Goal: Task Accomplishment & Management: Manage account settings

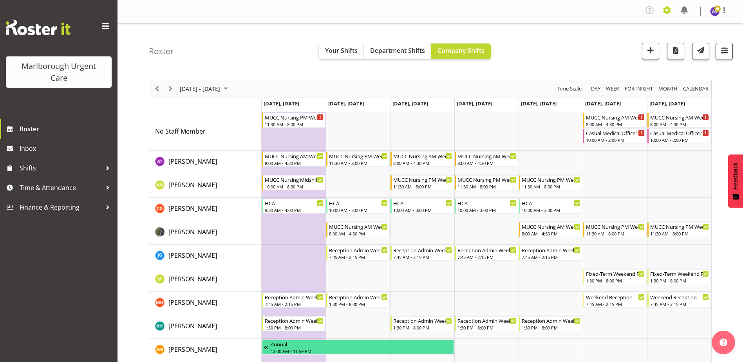
click at [669, 7] on span at bounding box center [667, 10] width 13 height 13
click at [631, 56] on link "Employees" at bounding box center [635, 59] width 75 height 14
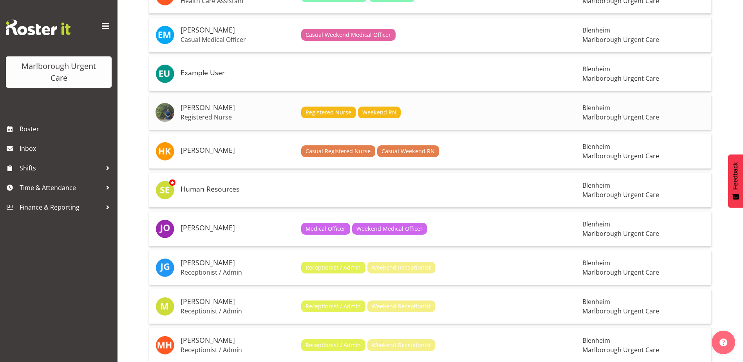
scroll to position [352, 0]
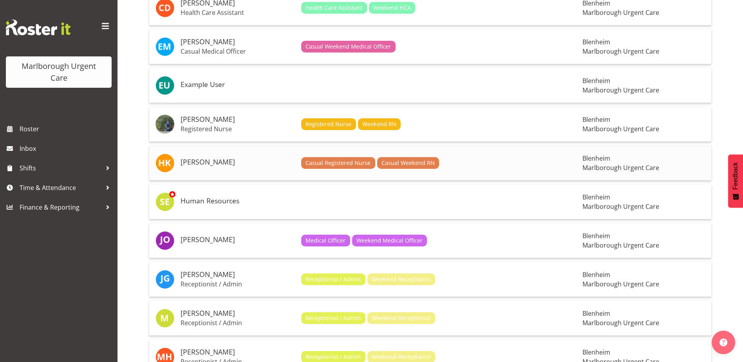
click at [205, 159] on h5 "[PERSON_NAME]" at bounding box center [238, 162] width 114 height 8
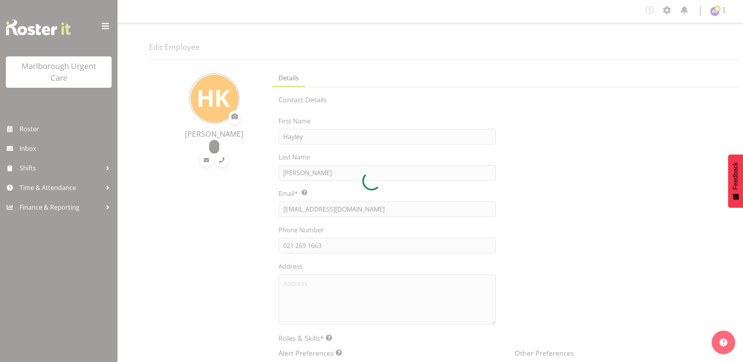
select select "TimelineWeek"
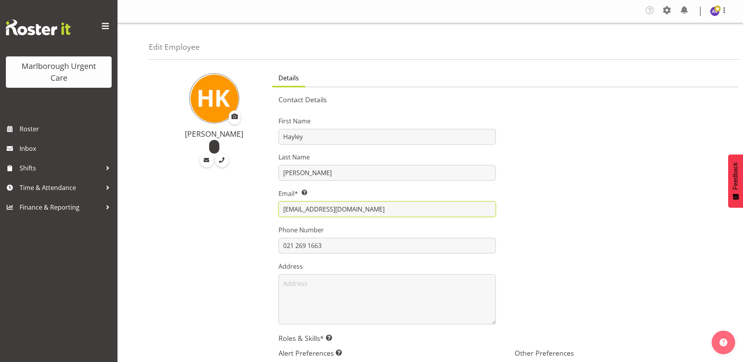
drag, startPoint x: 360, startPoint y: 211, endPoint x: 241, endPoint y: 215, distance: 119.5
click at [246, 217] on div "[PERSON_NAME] Details Contact Details First Name [PERSON_NAME] Last Name [PERSO…" at bounding box center [446, 324] width 594 height 519
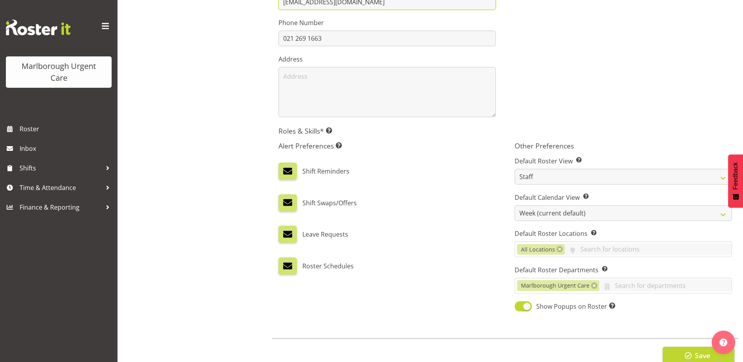
scroll to position [228, 0]
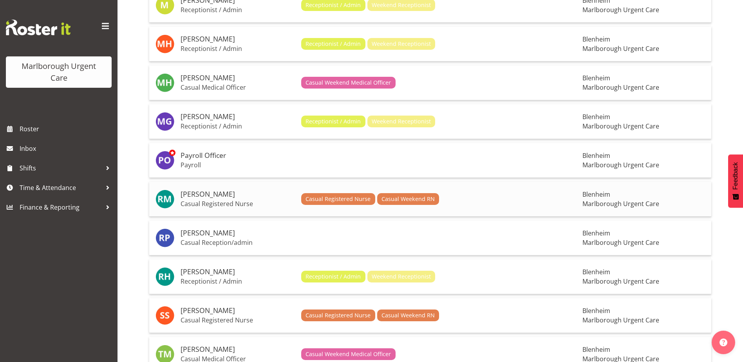
scroll to position [666, 0]
click at [242, 202] on p "Casual Registered Nurse" at bounding box center [238, 203] width 114 height 8
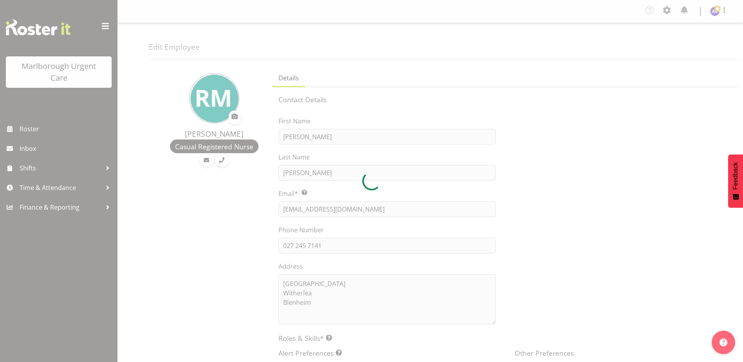
select select "TimelineWeek"
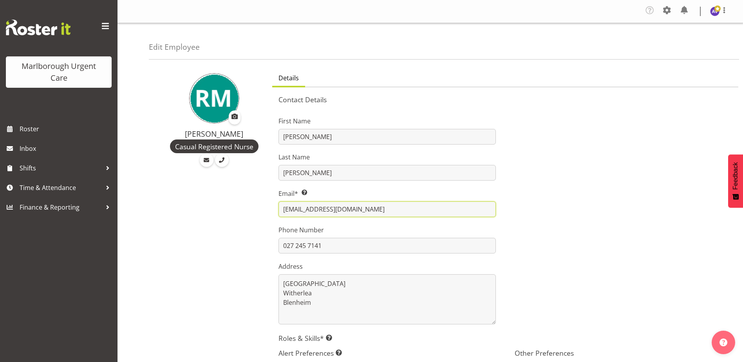
drag, startPoint x: 330, startPoint y: 210, endPoint x: 246, endPoint y: 202, distance: 84.1
click at [257, 206] on div "Rachel Murphy Casual Registered Nurse Details Contact Details First Name Rachel…" at bounding box center [446, 324] width 594 height 519
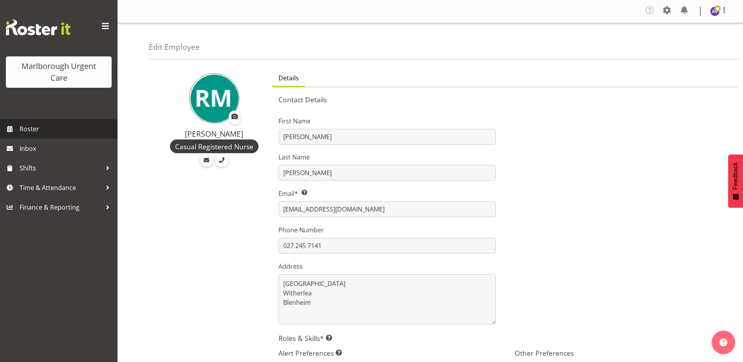
click at [24, 125] on span "Roster" at bounding box center [67, 129] width 94 height 12
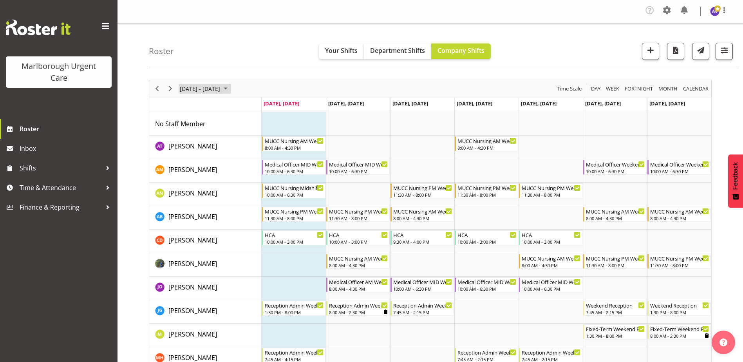
click at [230, 89] on span "September 01 - 07, 2025" at bounding box center [225, 89] width 9 height 10
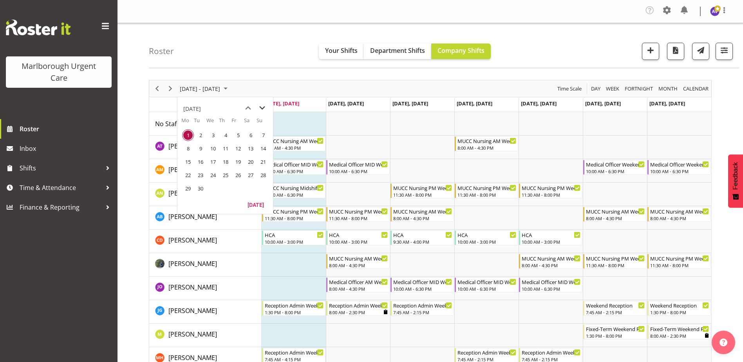
click at [262, 106] on span "next month" at bounding box center [262, 108] width 14 height 14
click at [202, 161] on span "14" at bounding box center [201, 162] width 12 height 12
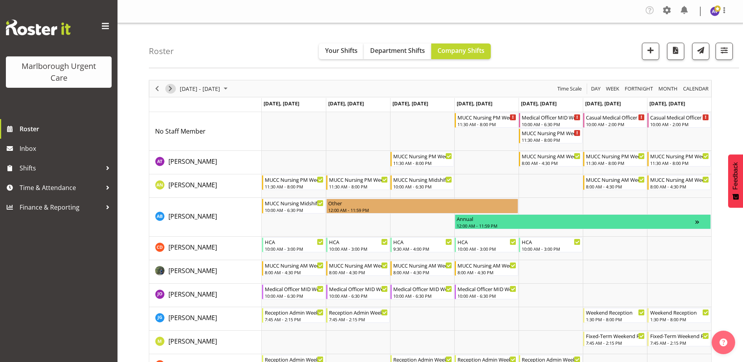
click at [170, 88] on span "Next" at bounding box center [170, 89] width 9 height 10
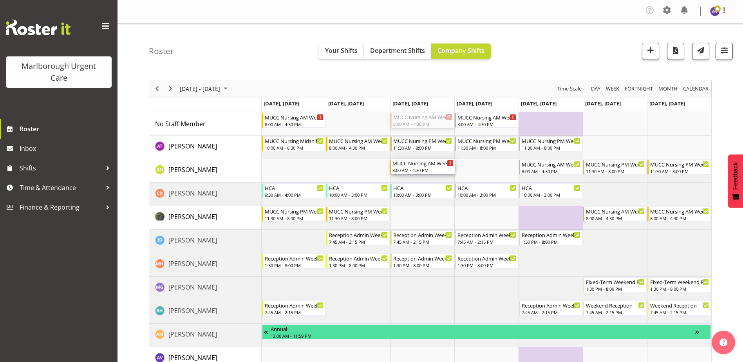
drag, startPoint x: 424, startPoint y: 120, endPoint x: 419, endPoint y: 178, distance: 57.8
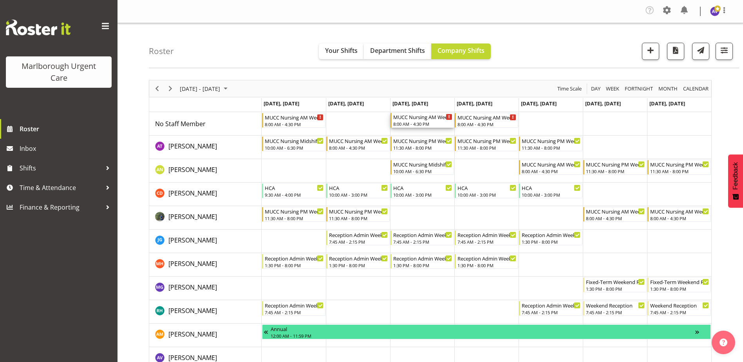
click at [420, 118] on div "MUCC Nursing AM Weekday" at bounding box center [422, 117] width 59 height 8
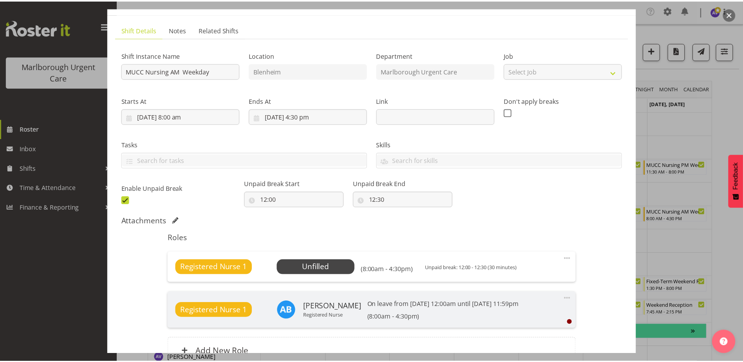
scroll to position [78, 0]
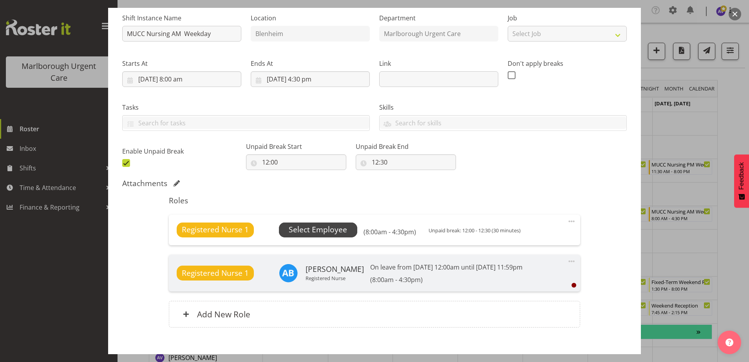
click at [329, 232] on span "Select Employee" at bounding box center [318, 229] width 58 height 11
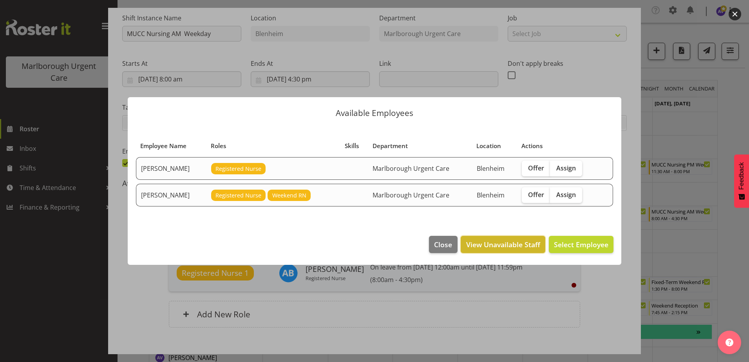
click at [504, 243] on span "View Unavailable Staff" at bounding box center [503, 244] width 74 height 10
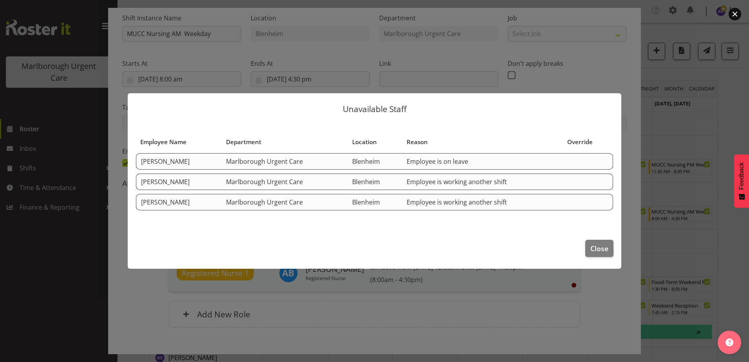
click at [190, 183] on td "[PERSON_NAME]" at bounding box center [178, 181] width 85 height 16
click at [473, 183] on td "Employee is working another shift" at bounding box center [482, 181] width 161 height 16
click at [600, 250] on span "Close" at bounding box center [599, 248] width 18 height 10
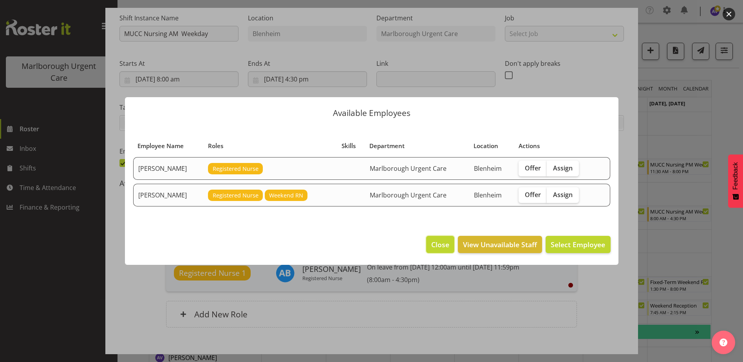
click at [438, 246] on span "Close" at bounding box center [440, 244] width 18 height 10
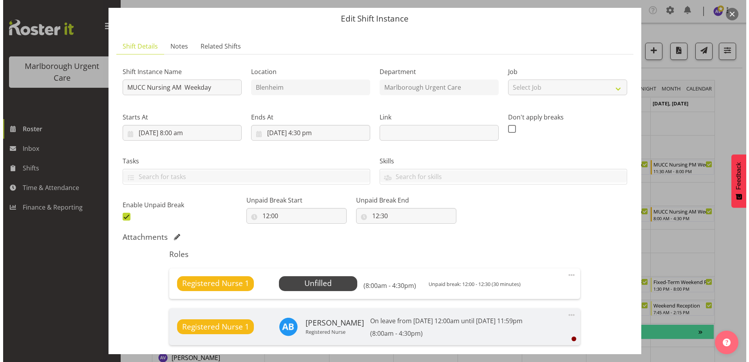
scroll to position [0, 0]
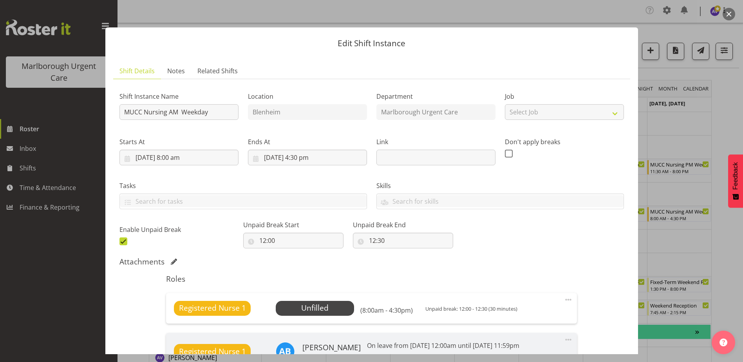
click at [728, 13] on button "button" at bounding box center [729, 14] width 13 height 13
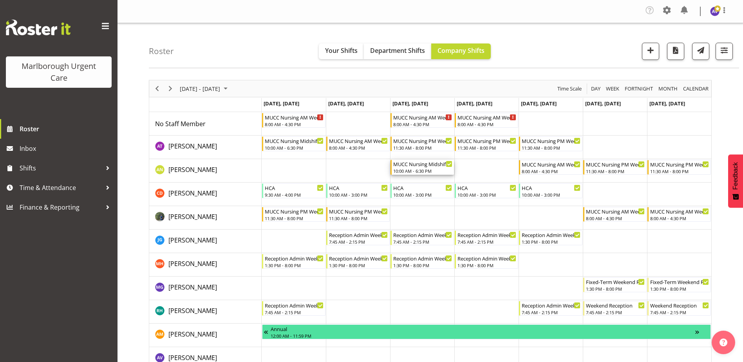
click at [426, 169] on div "10:00 AM - 6:30 PM" at bounding box center [422, 171] width 59 height 6
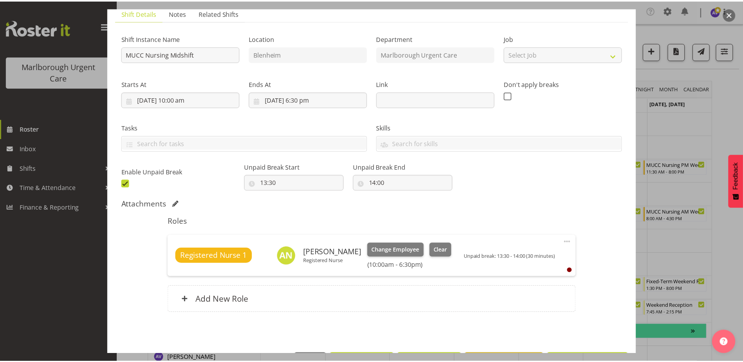
scroll to position [86, 0]
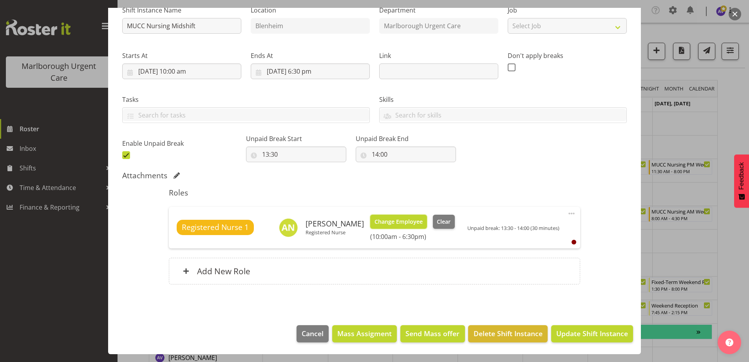
click at [413, 221] on span "Change Employee" at bounding box center [398, 221] width 48 height 9
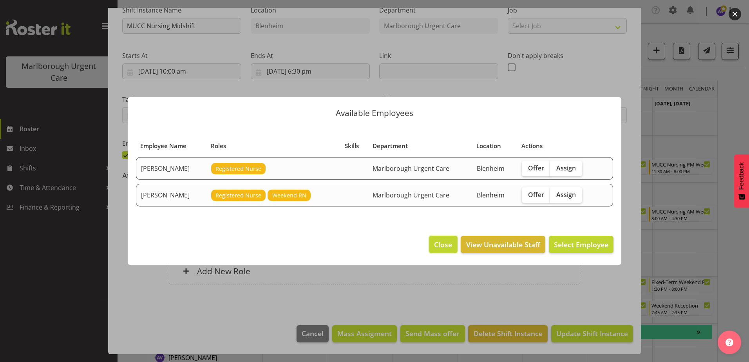
click at [444, 241] on span "Close" at bounding box center [443, 244] width 18 height 10
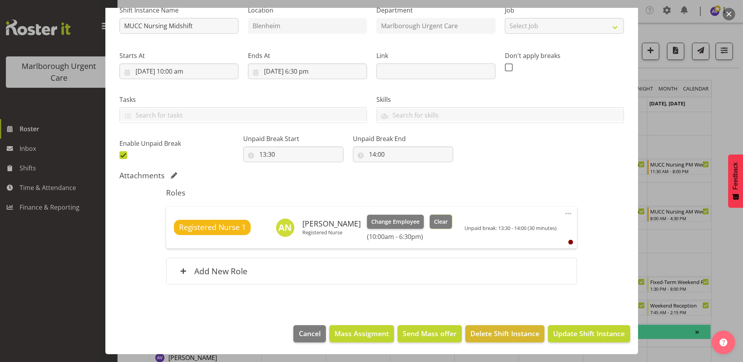
click at [448, 219] on span "Clear" at bounding box center [441, 221] width 14 height 9
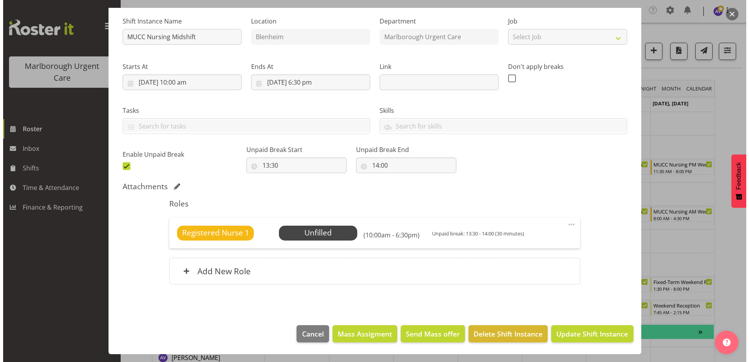
scroll to position [75, 0]
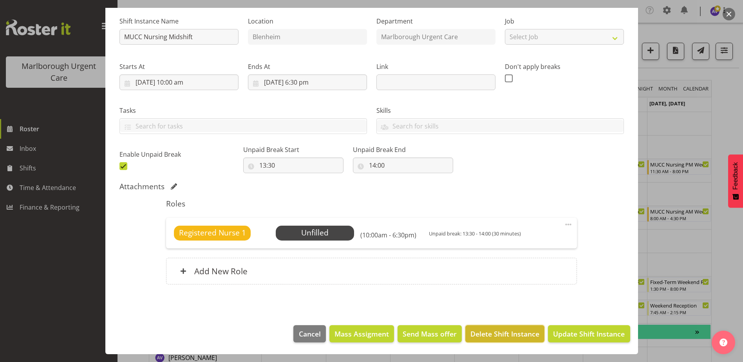
click at [490, 331] on span "Delete Shift Instance" at bounding box center [504, 334] width 69 height 10
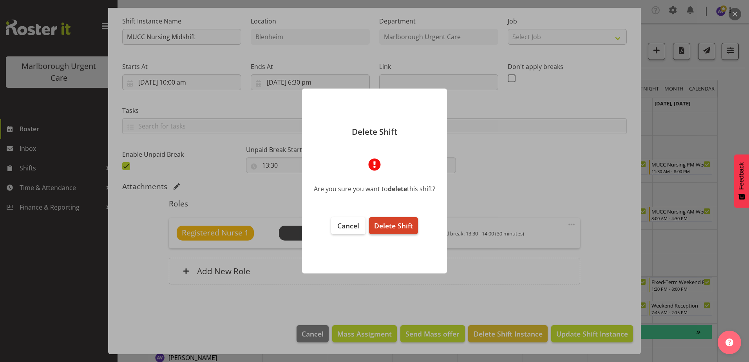
click at [410, 225] on span "Delete Shift" at bounding box center [393, 225] width 39 height 9
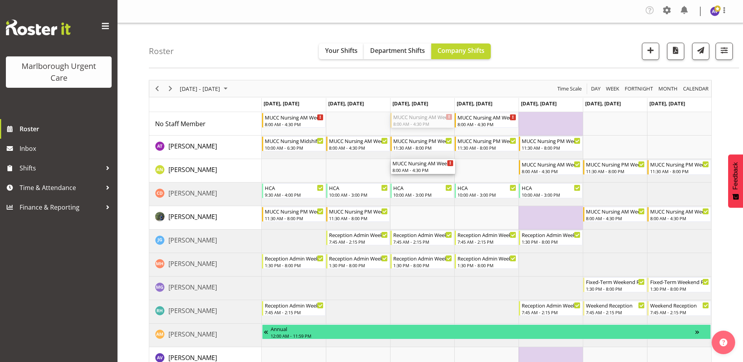
drag, startPoint x: 429, startPoint y: 122, endPoint x: 422, endPoint y: 175, distance: 54.1
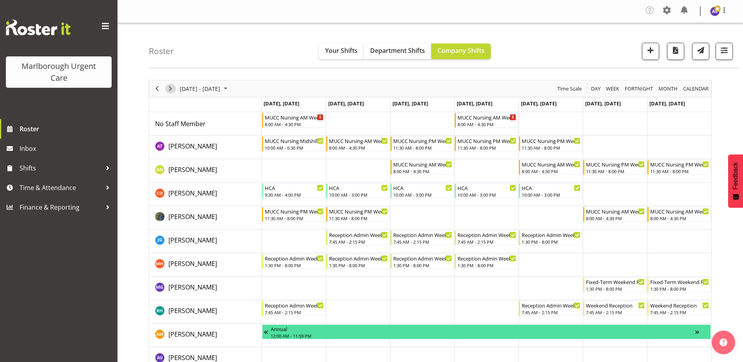
click at [170, 88] on span "Next" at bounding box center [170, 89] width 9 height 10
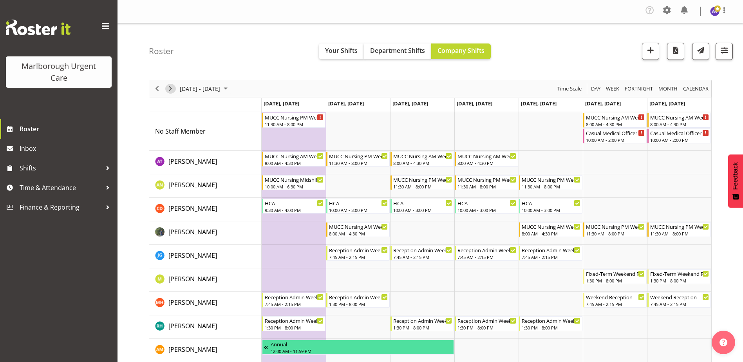
click at [173, 88] on span "Next" at bounding box center [170, 89] width 9 height 10
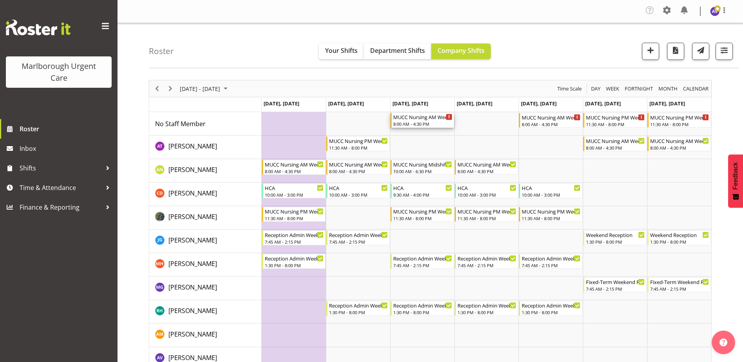
click at [418, 116] on div "MUCC Nursing AM Weekday" at bounding box center [422, 117] width 59 height 8
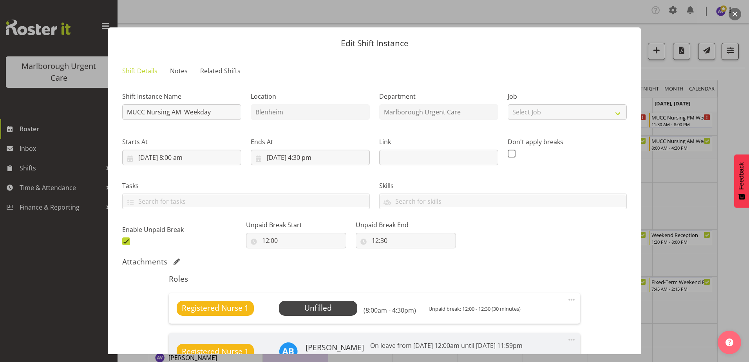
click at [734, 11] on button "button" at bounding box center [734, 14] width 13 height 13
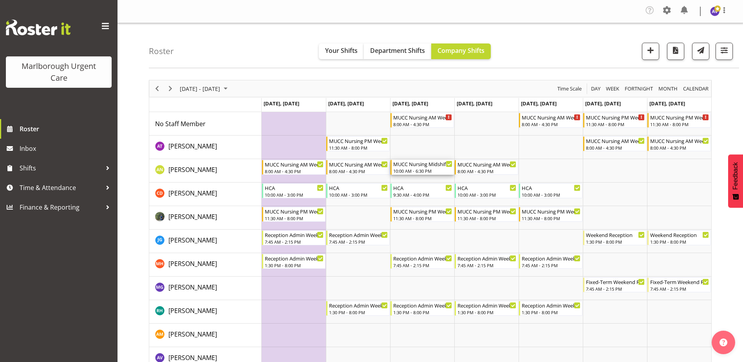
click at [421, 166] on div "MUCC Nursing Midshift" at bounding box center [422, 164] width 59 height 8
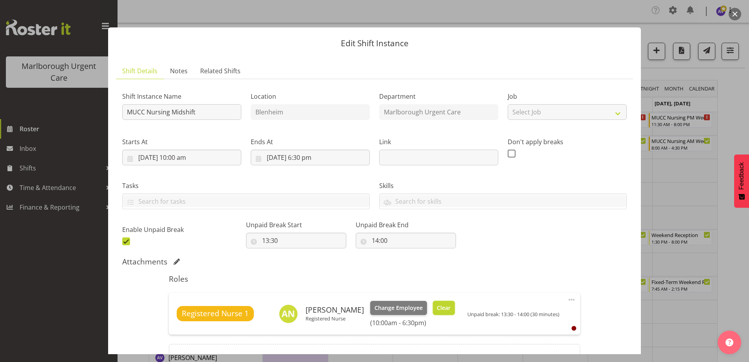
click at [450, 306] on span "Clear" at bounding box center [444, 308] width 14 height 9
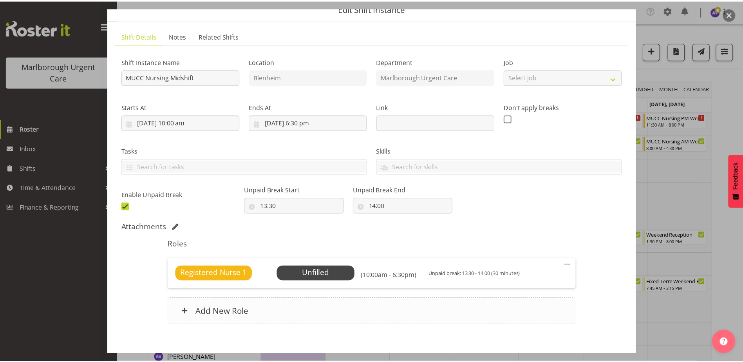
scroll to position [75, 0]
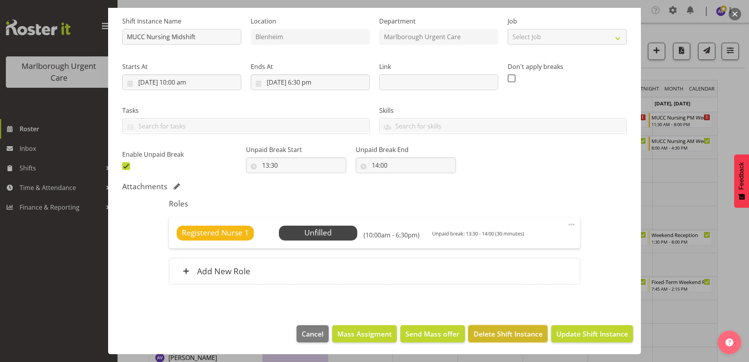
click at [498, 330] on span "Delete Shift Instance" at bounding box center [508, 334] width 69 height 10
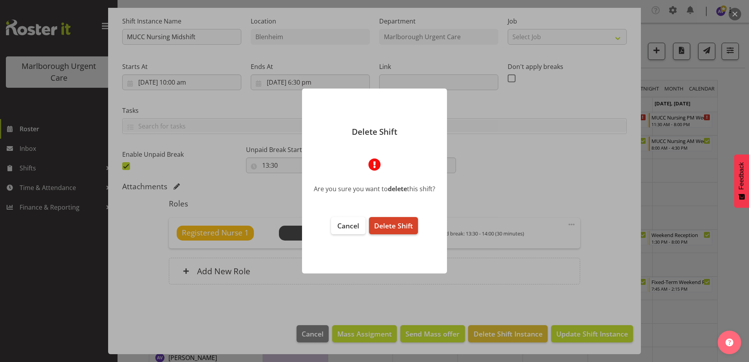
click at [387, 227] on span "Delete Shift" at bounding box center [393, 225] width 39 height 9
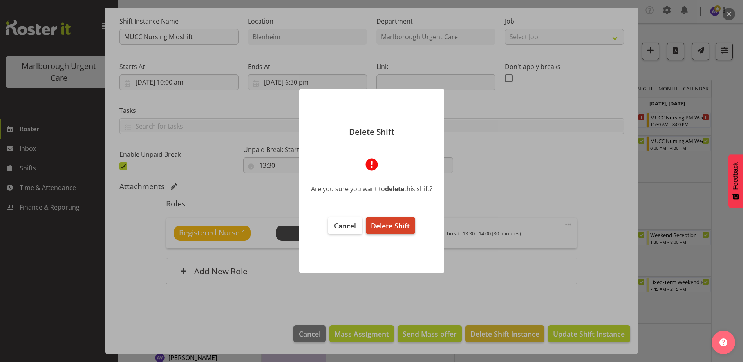
scroll to position [44, 0]
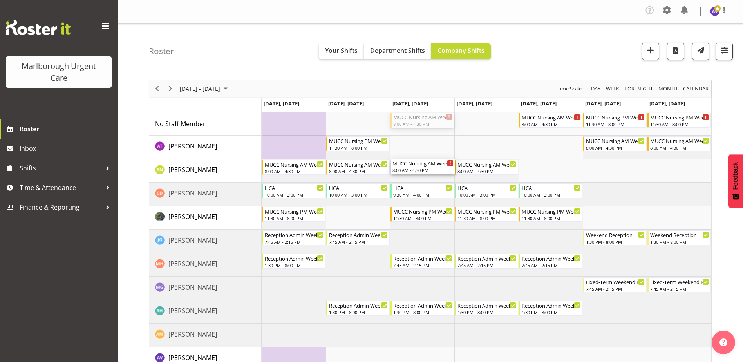
drag, startPoint x: 431, startPoint y: 118, endPoint x: 424, endPoint y: 181, distance: 63.1
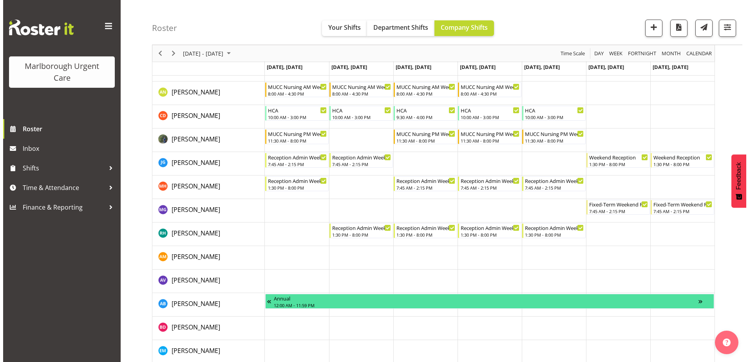
scroll to position [0, 0]
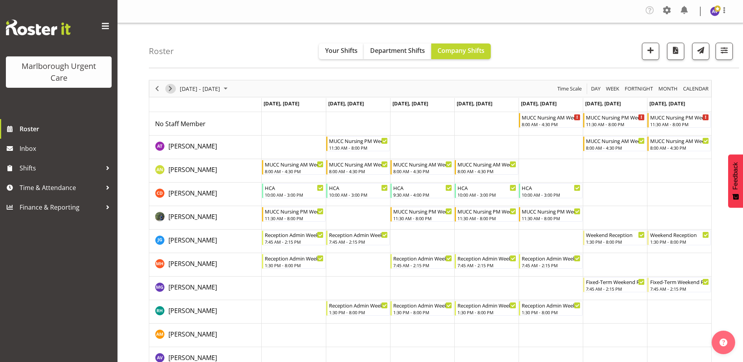
click at [170, 91] on span "Next" at bounding box center [170, 89] width 9 height 10
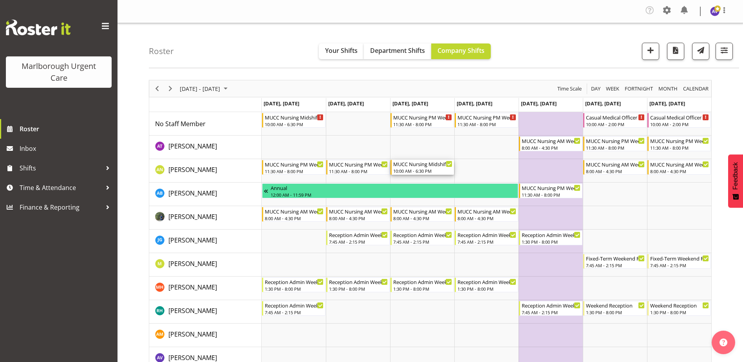
click at [411, 169] on div "10:00 AM - 6:30 PM" at bounding box center [422, 171] width 59 height 6
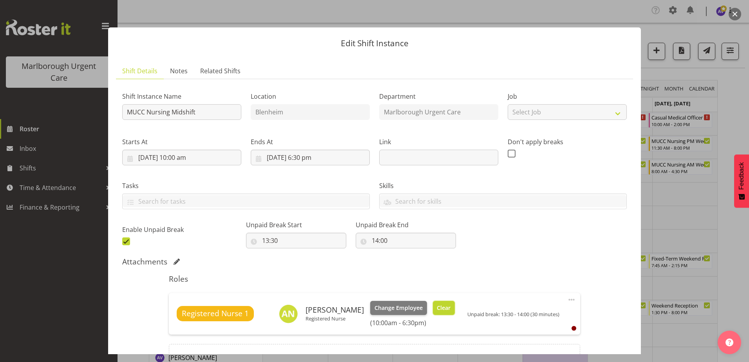
click at [450, 307] on span "Clear" at bounding box center [444, 308] width 14 height 9
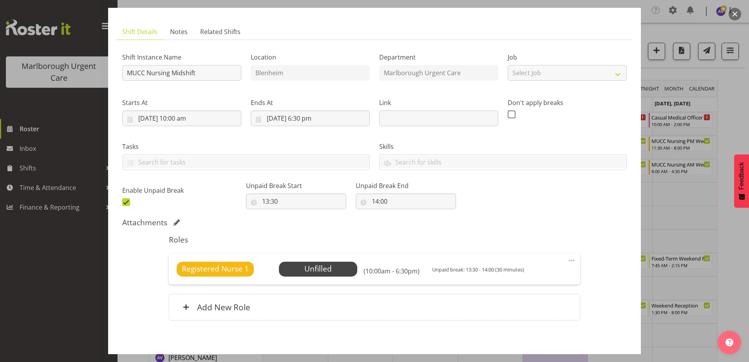
scroll to position [75, 0]
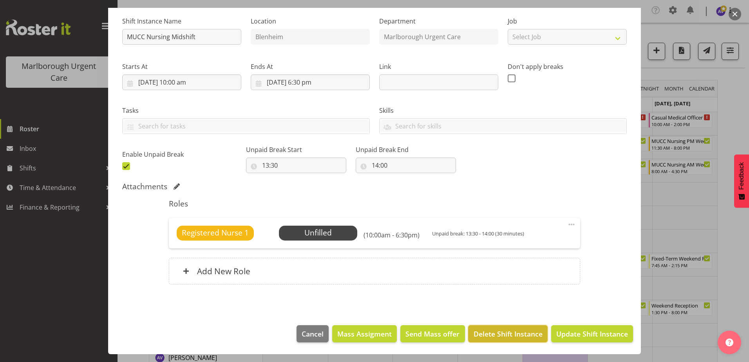
click at [502, 335] on span "Delete Shift Instance" at bounding box center [508, 334] width 69 height 10
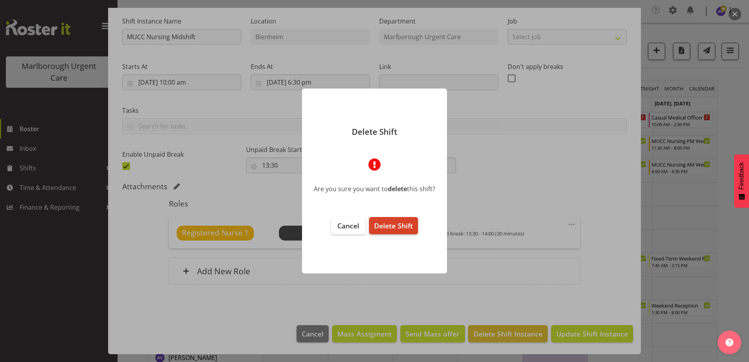
click at [397, 222] on span "Delete Shift" at bounding box center [393, 225] width 39 height 9
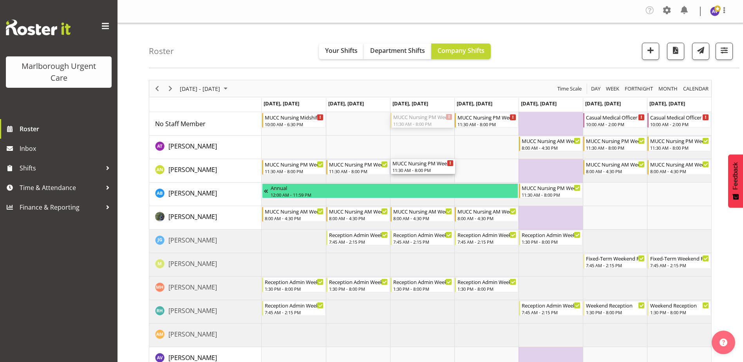
drag, startPoint x: 428, startPoint y: 119, endPoint x: 428, endPoint y: 174, distance: 55.2
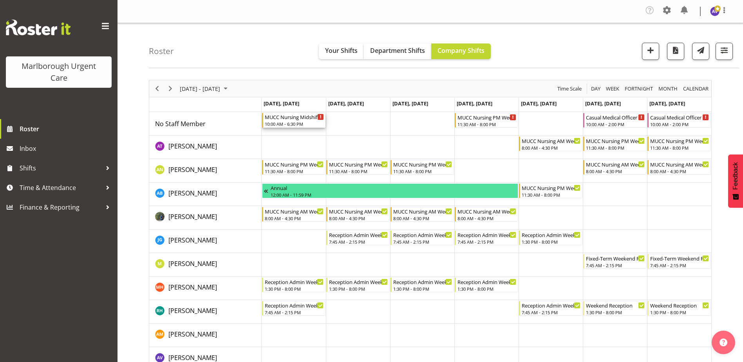
click at [283, 119] on div "MUCC Nursing Midshift" at bounding box center [294, 117] width 59 height 8
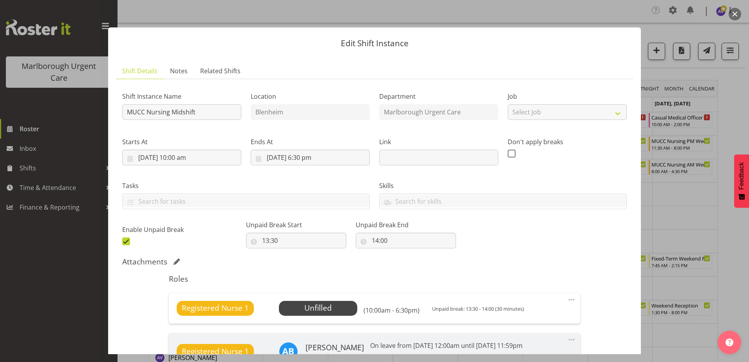
scroll to position [121, 0]
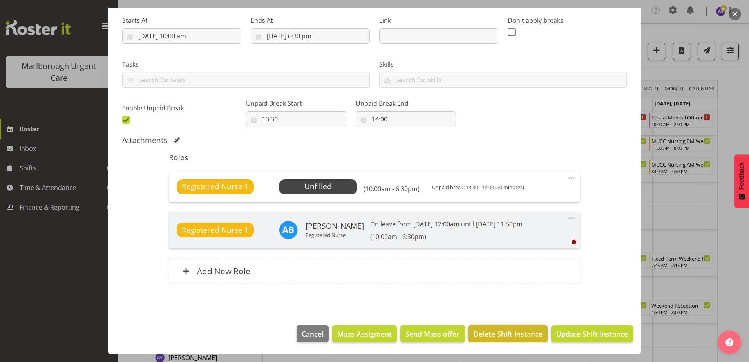
click at [492, 330] on span "Delete Shift Instance" at bounding box center [508, 334] width 69 height 10
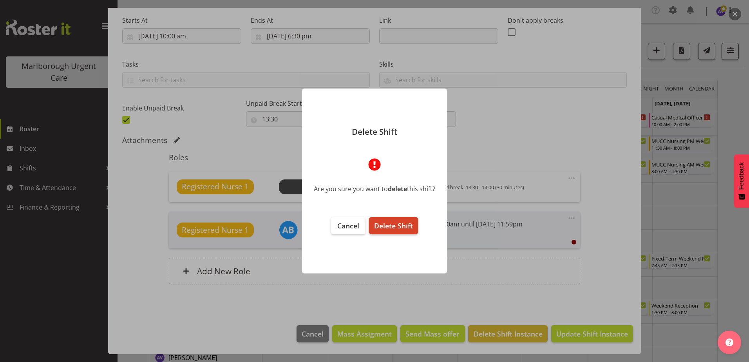
click at [392, 226] on span "Delete Shift" at bounding box center [393, 225] width 39 height 9
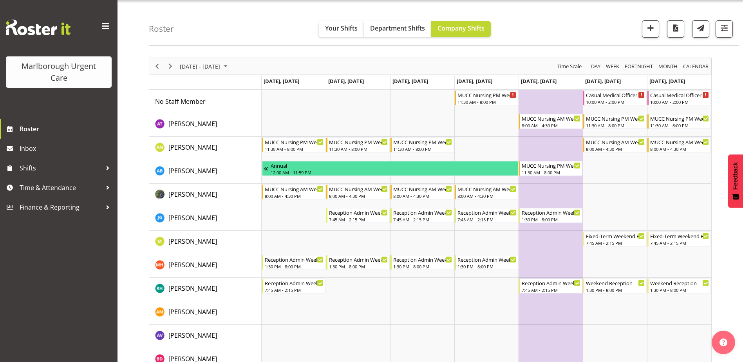
scroll to position [0, 0]
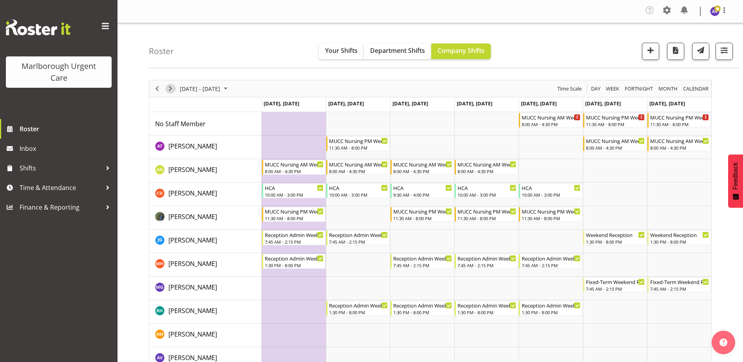
click at [171, 89] on span "Next" at bounding box center [170, 89] width 9 height 10
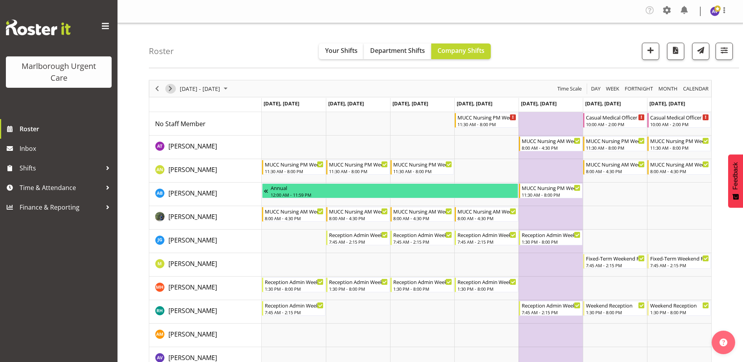
click at [171, 89] on span "Next" at bounding box center [170, 89] width 9 height 10
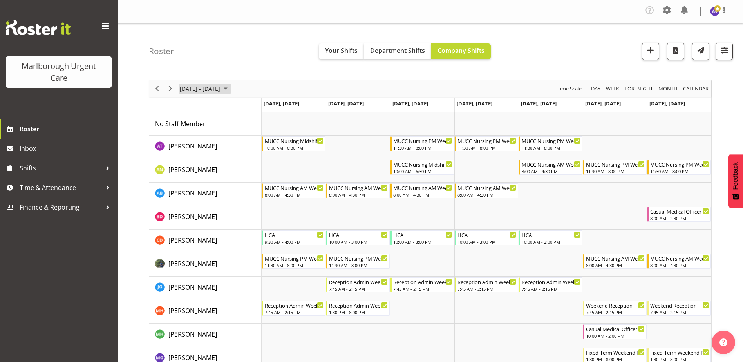
click at [210, 90] on span "[DATE] - [DATE]" at bounding box center [200, 89] width 42 height 10
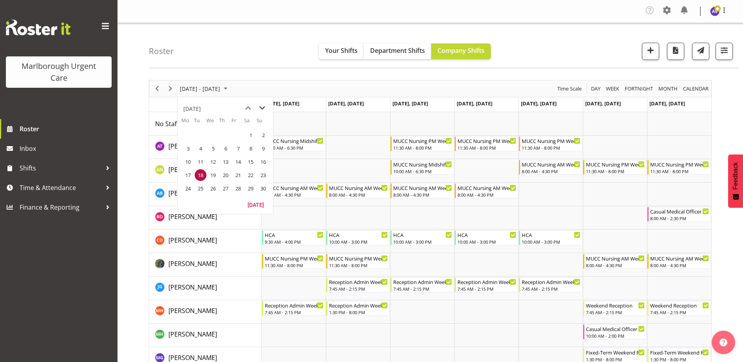
click at [263, 108] on span "next month" at bounding box center [262, 108] width 14 height 14
click at [236, 135] on span "5" at bounding box center [238, 135] width 12 height 12
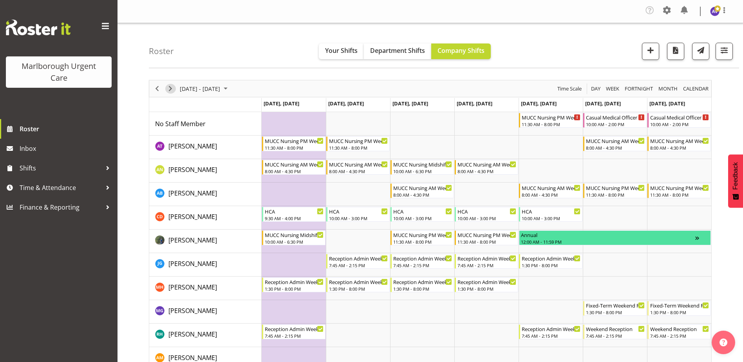
click at [174, 89] on span "Next" at bounding box center [170, 89] width 9 height 10
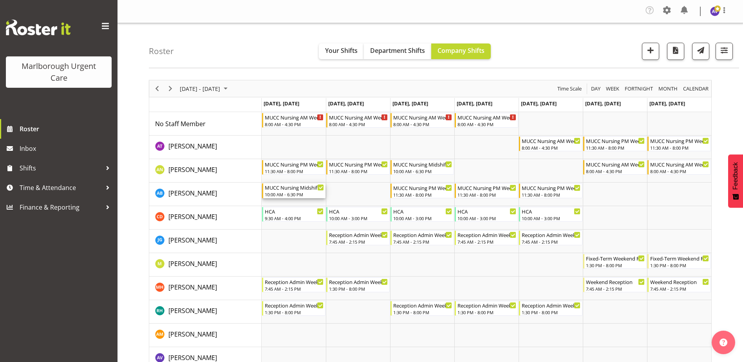
click at [285, 190] on div "MUCC Nursing Midshift" at bounding box center [294, 187] width 59 height 8
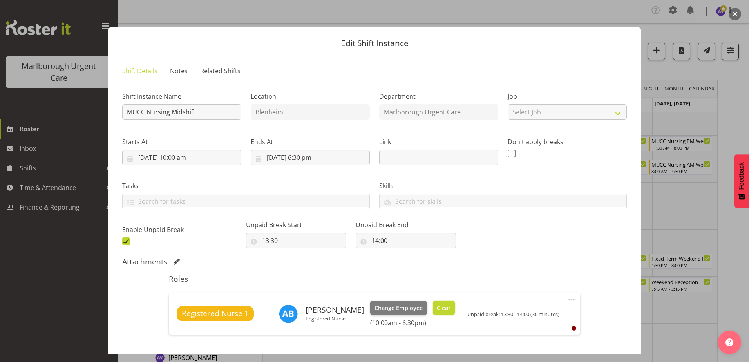
click at [437, 308] on span "Clear" at bounding box center [444, 308] width 14 height 9
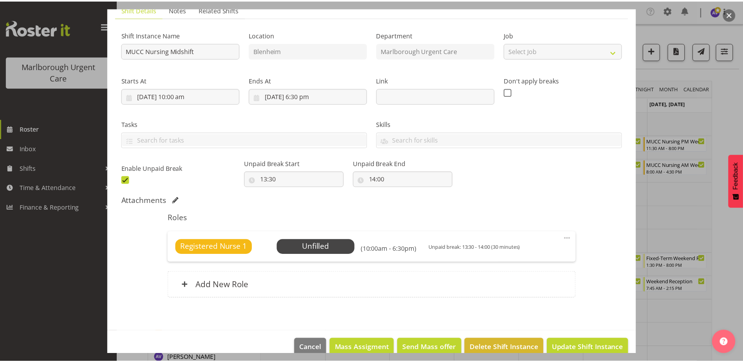
scroll to position [75, 0]
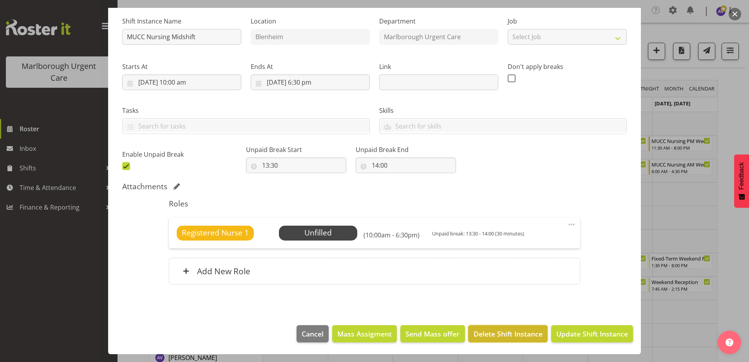
click at [508, 339] on button "Delete Shift Instance" at bounding box center [507, 333] width 79 height 17
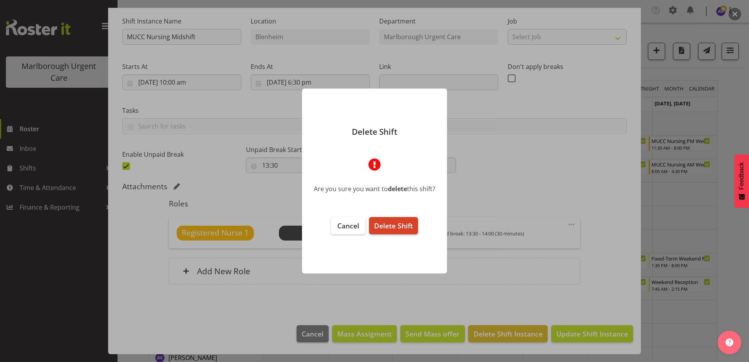
click at [390, 227] on span "Delete Shift" at bounding box center [393, 225] width 39 height 9
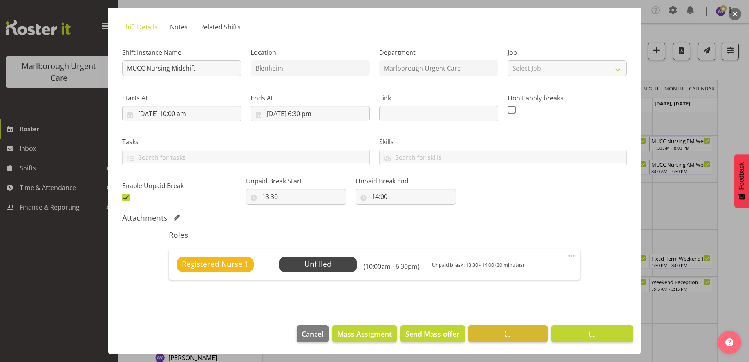
scroll to position [44, 0]
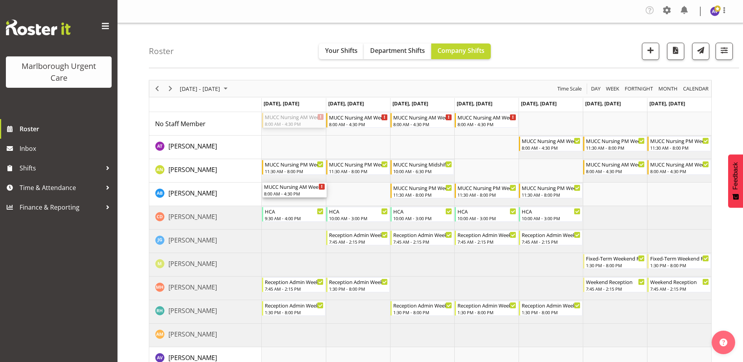
drag, startPoint x: 300, startPoint y: 120, endPoint x: 293, endPoint y: 197, distance: 77.5
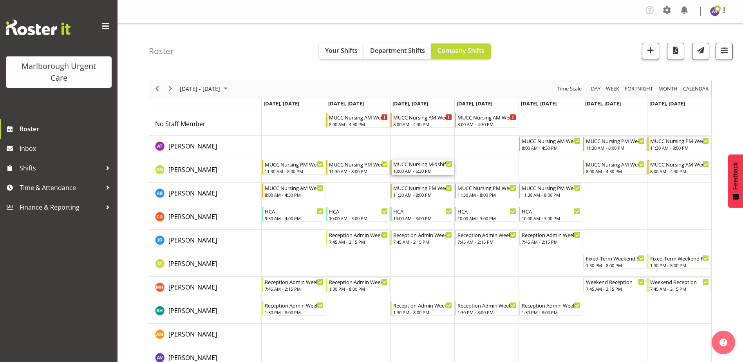
click at [414, 168] on div "10:00 AM - 6:30 PM" at bounding box center [422, 171] width 59 height 6
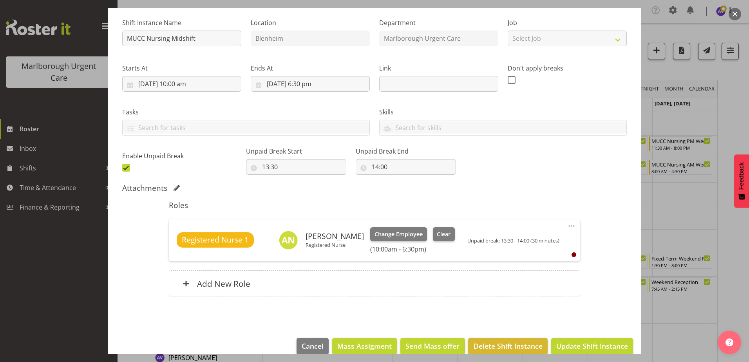
scroll to position [86, 0]
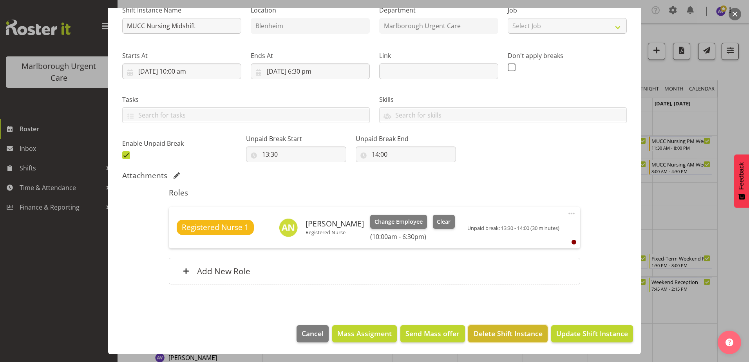
click at [486, 332] on span "Delete Shift Instance" at bounding box center [508, 333] width 69 height 10
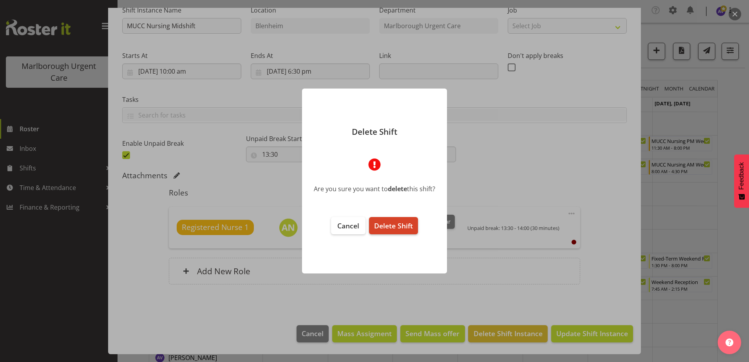
click at [397, 220] on button "Delete Shift" at bounding box center [393, 225] width 49 height 17
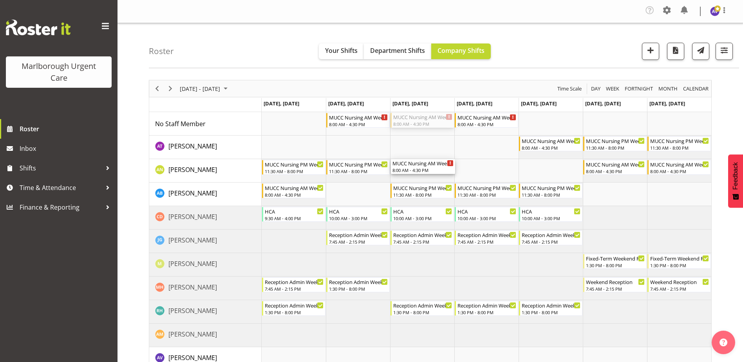
drag, startPoint x: 425, startPoint y: 122, endPoint x: 426, endPoint y: 175, distance: 52.9
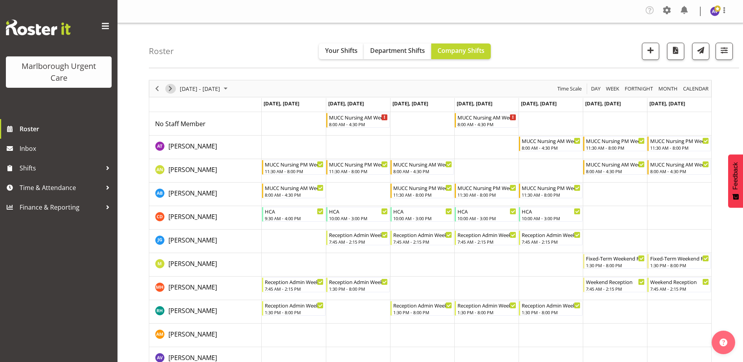
click at [173, 90] on span "Next" at bounding box center [170, 89] width 9 height 10
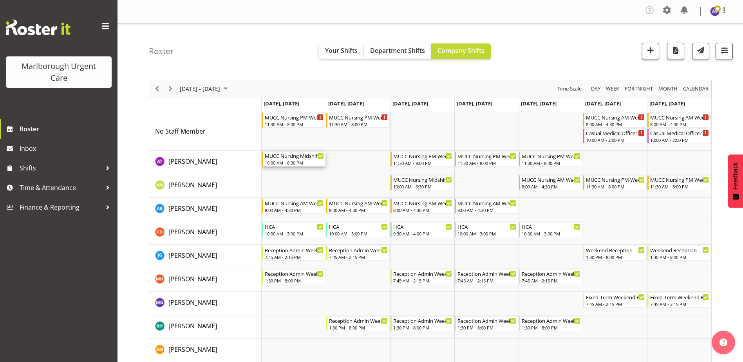
click at [295, 155] on div "MUCC Nursing Midshift" at bounding box center [294, 156] width 59 height 8
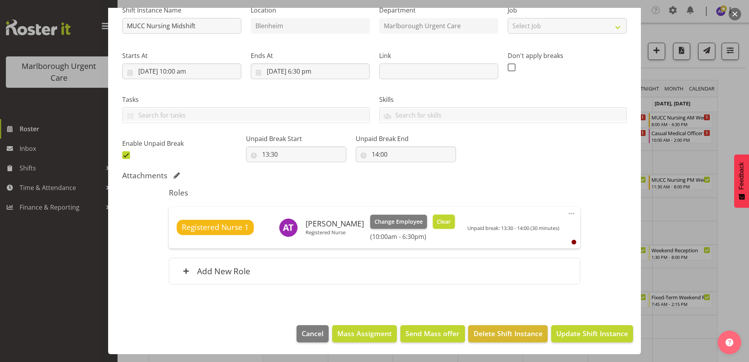
click at [437, 222] on span "Clear" at bounding box center [444, 221] width 14 height 9
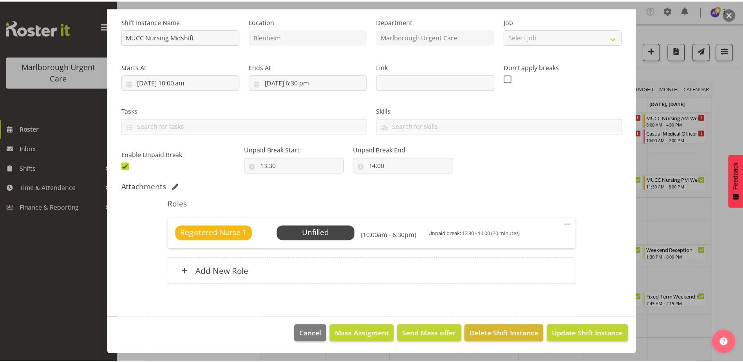
scroll to position [75, 0]
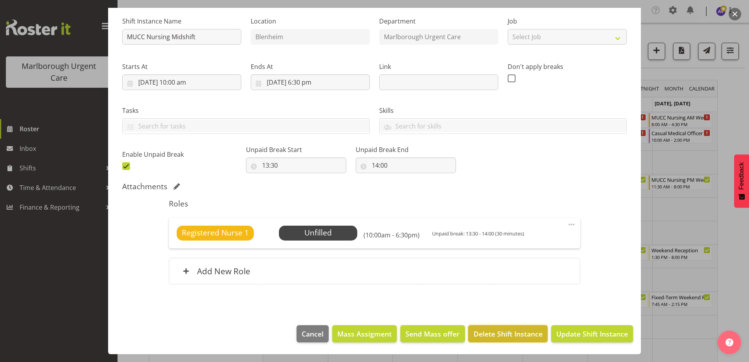
click at [501, 334] on span "Delete Shift Instance" at bounding box center [508, 334] width 69 height 10
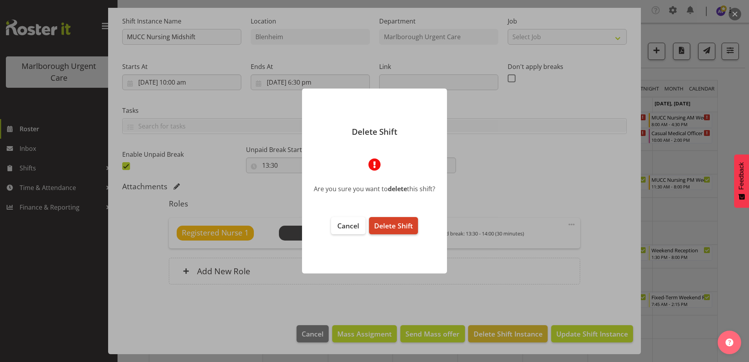
click at [402, 228] on span "Delete Shift" at bounding box center [393, 225] width 39 height 9
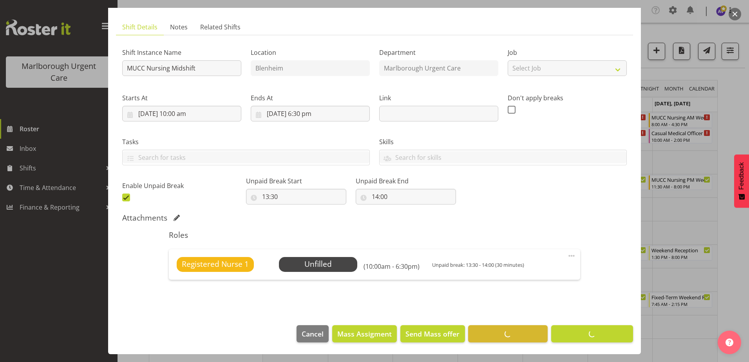
scroll to position [44, 0]
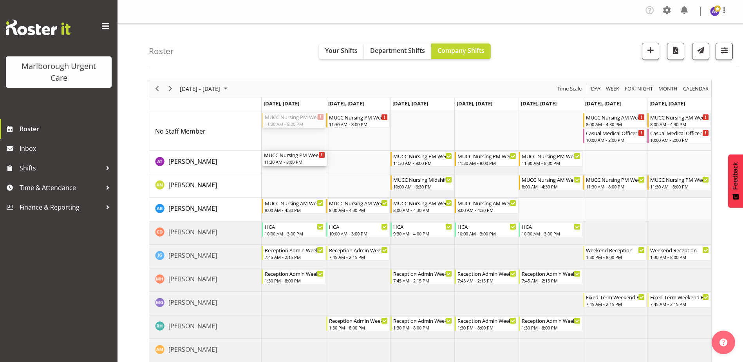
drag, startPoint x: 305, startPoint y: 119, endPoint x: 300, endPoint y: 154, distance: 34.7
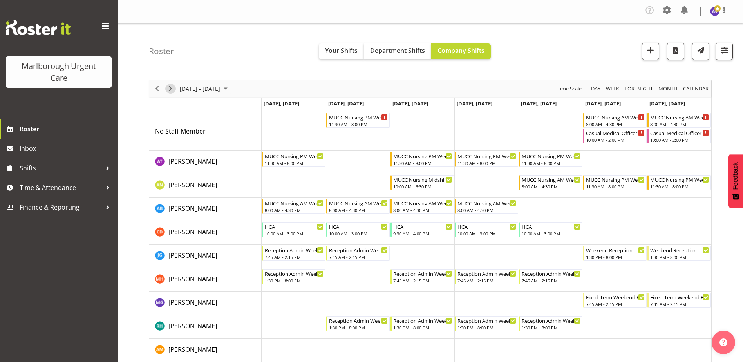
click at [168, 89] on span "Next" at bounding box center [170, 89] width 9 height 10
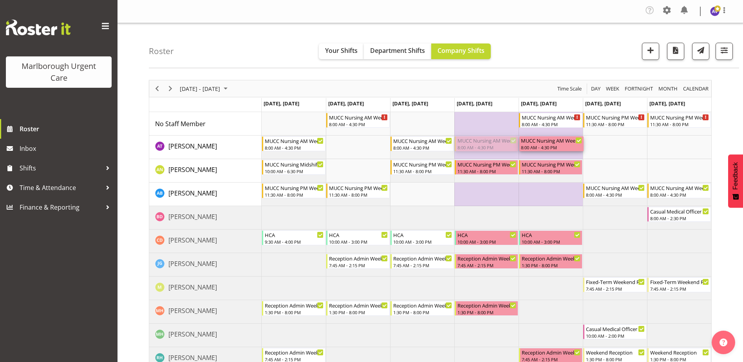
drag, startPoint x: 494, startPoint y: 143, endPoint x: 556, endPoint y: 139, distance: 62.4
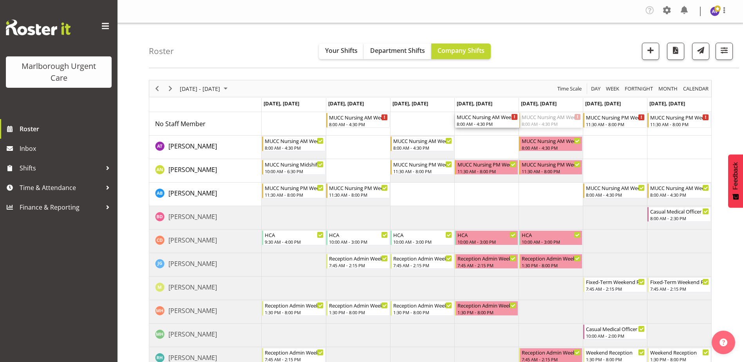
drag, startPoint x: 550, startPoint y: 119, endPoint x: 517, endPoint y: 124, distance: 34.1
drag, startPoint x: 358, startPoint y: 121, endPoint x: 361, endPoint y: 147, distance: 25.6
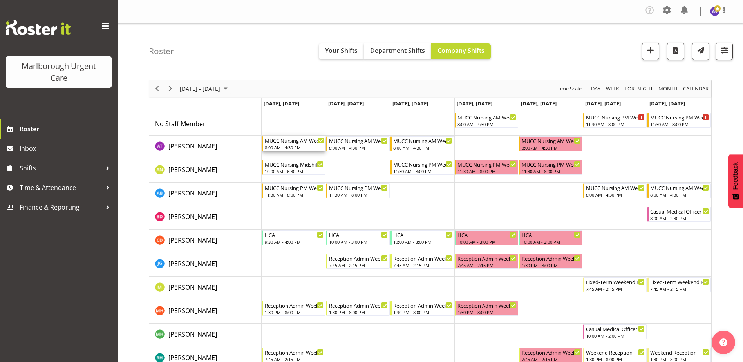
click at [295, 144] on div "MUCC Nursing AM Weekday" at bounding box center [294, 140] width 59 height 8
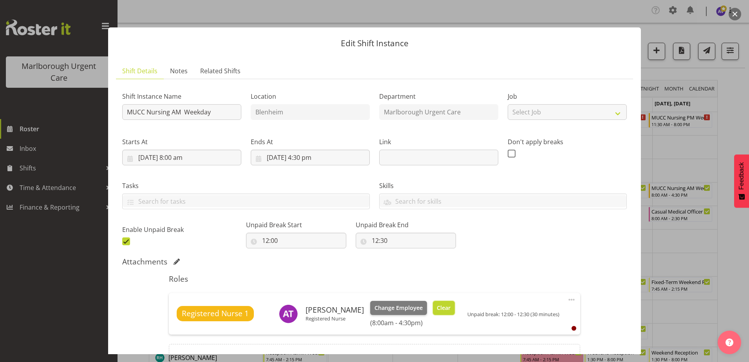
click at [437, 306] on span "Clear" at bounding box center [444, 308] width 14 height 9
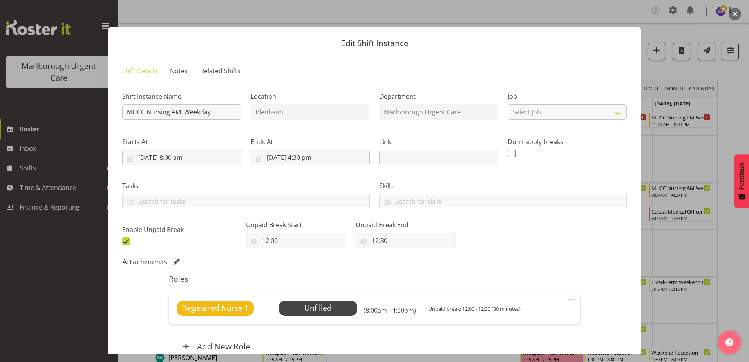
click at [735, 10] on button "button" at bounding box center [734, 14] width 13 height 13
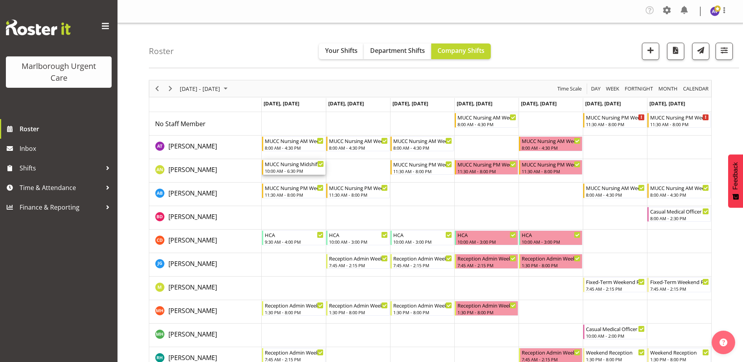
click at [298, 167] on div "MUCC Nursing Midshift" at bounding box center [294, 164] width 59 height 8
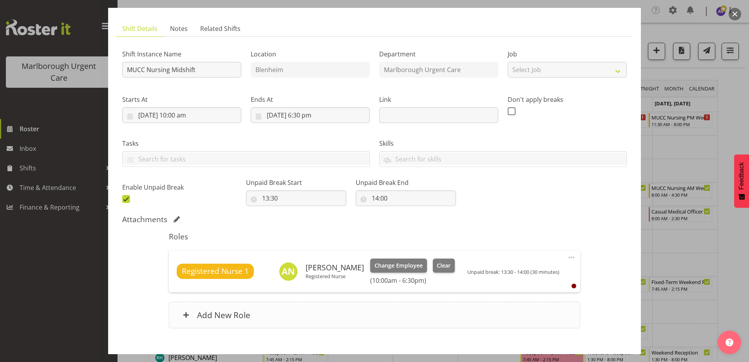
scroll to position [86, 0]
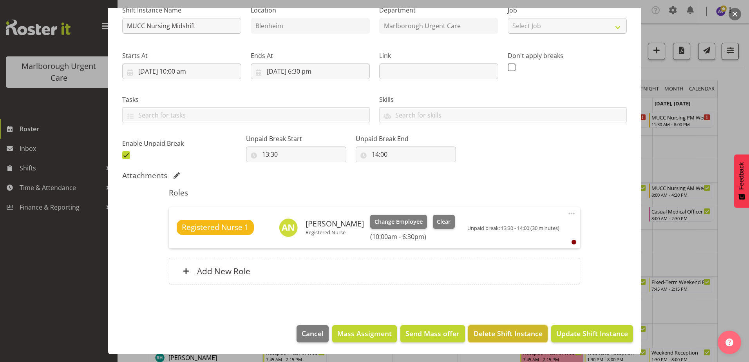
click at [488, 333] on span "Delete Shift Instance" at bounding box center [508, 333] width 69 height 10
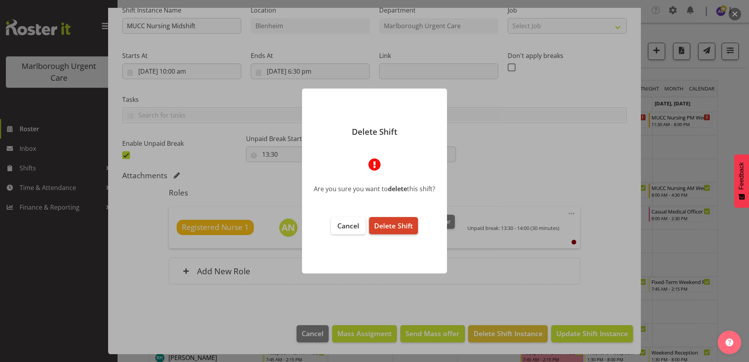
click at [405, 220] on button "Delete Shift" at bounding box center [393, 225] width 49 height 17
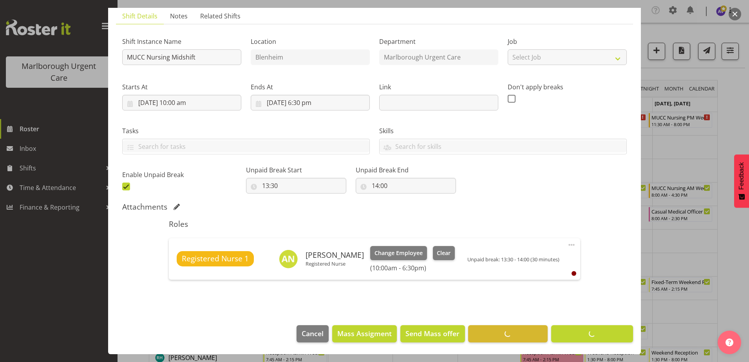
scroll to position [55, 0]
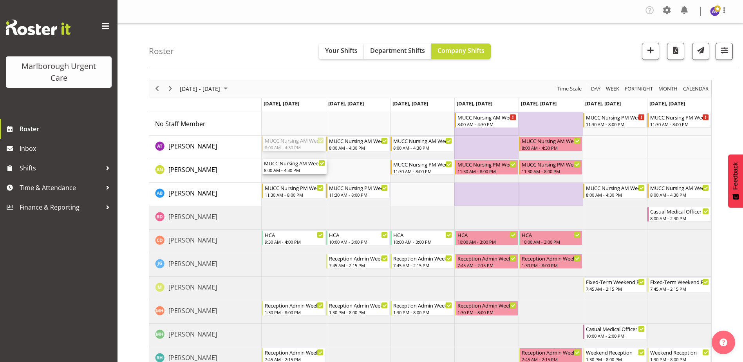
drag, startPoint x: 290, startPoint y: 145, endPoint x: 289, endPoint y: 170, distance: 25.1
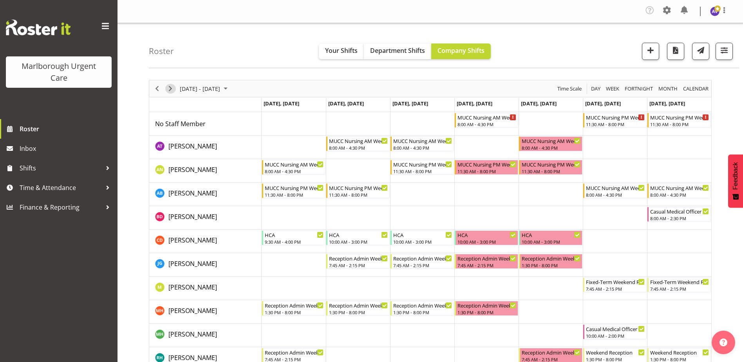
click at [170, 87] on span "Next" at bounding box center [170, 89] width 9 height 10
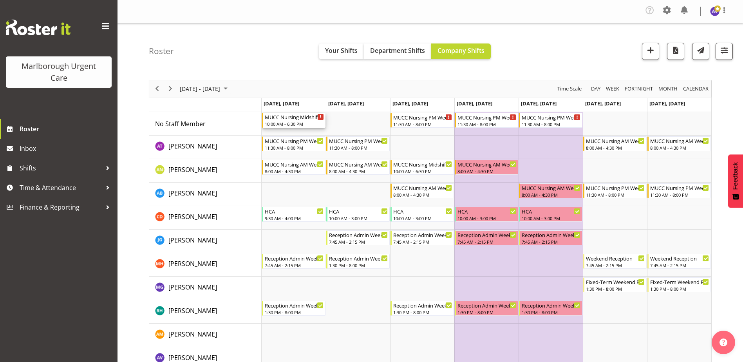
click at [298, 122] on div "10:00 AM - 6:30 PM" at bounding box center [294, 124] width 59 height 6
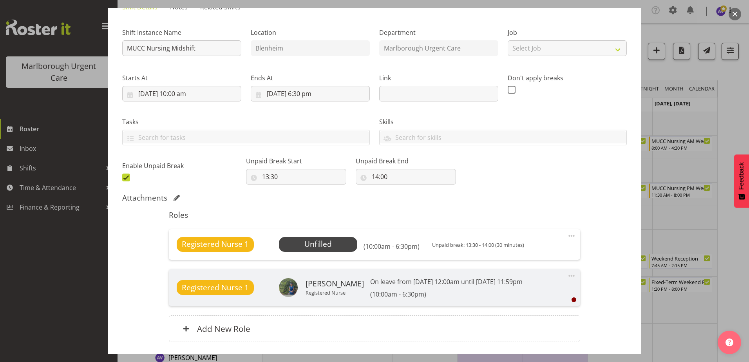
scroll to position [121, 0]
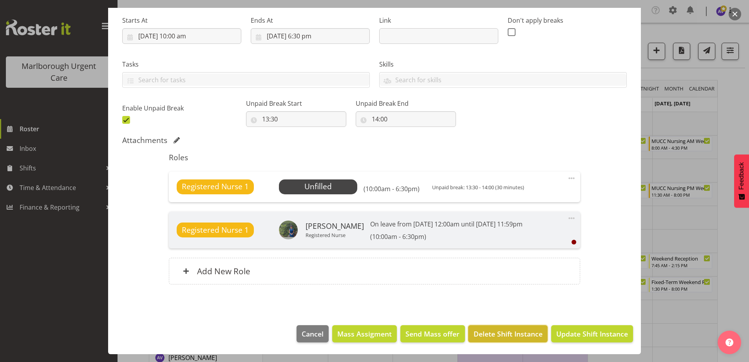
click at [498, 331] on span "Delete Shift Instance" at bounding box center [508, 334] width 69 height 10
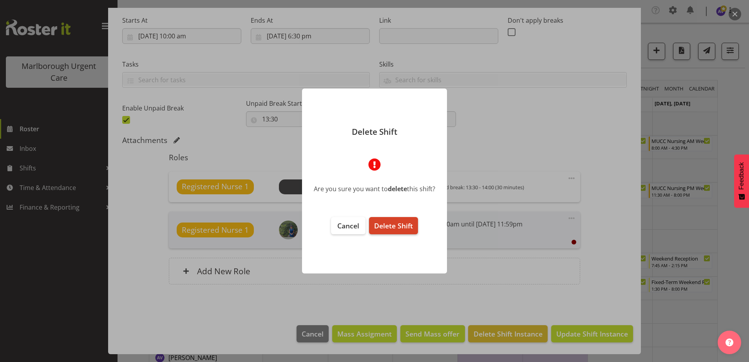
click at [401, 225] on span "Delete Shift" at bounding box center [393, 225] width 39 height 9
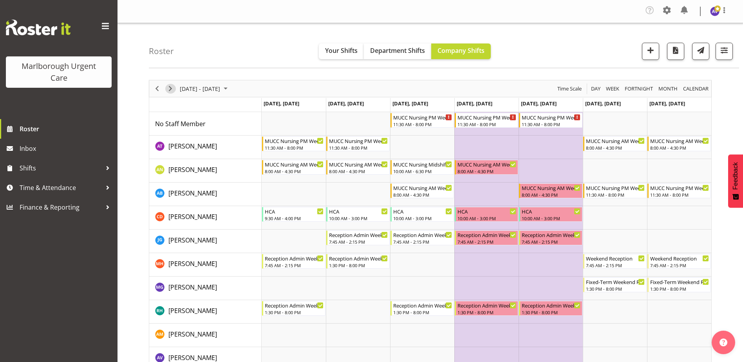
click at [173, 91] on span "Next" at bounding box center [170, 89] width 9 height 10
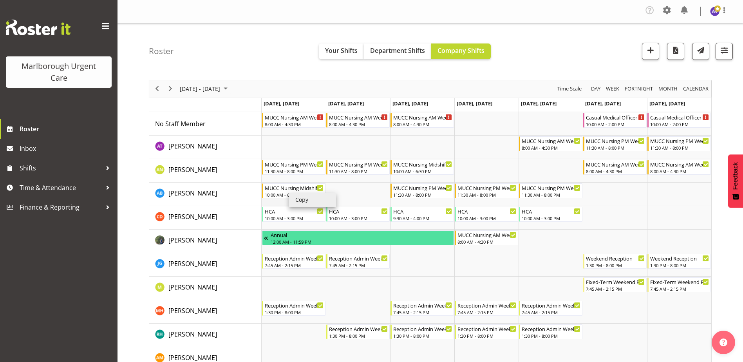
click at [262, 191] on td "Timeline Week of January 9, 2026" at bounding box center [294, 194] width 64 height 23
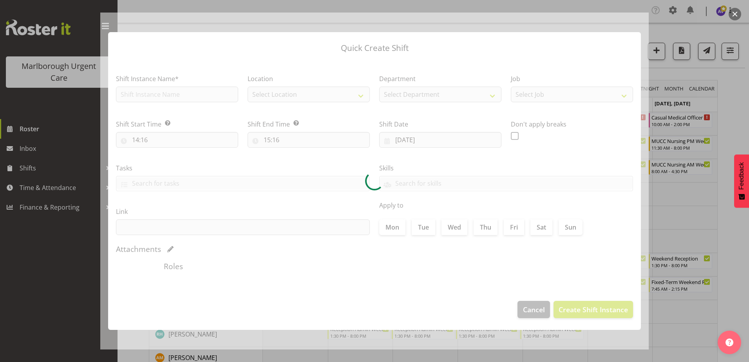
type input "[DATE]"
checkbox input "true"
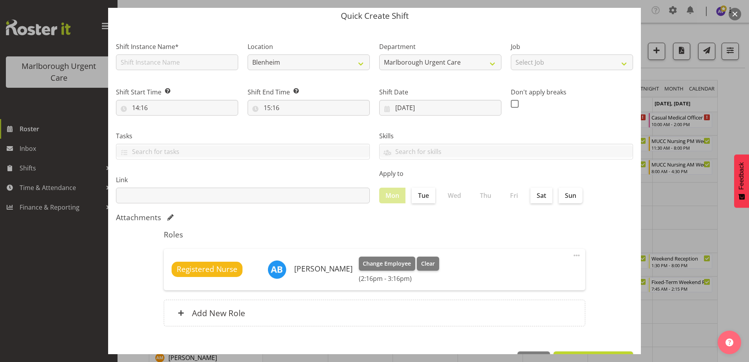
scroll to position [54, 0]
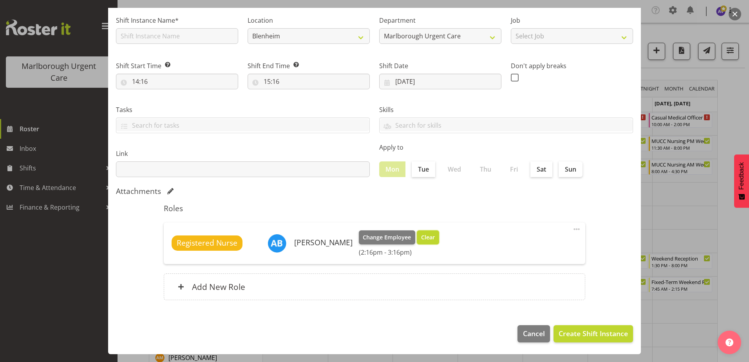
click at [427, 241] on span "Clear" at bounding box center [428, 237] width 14 height 9
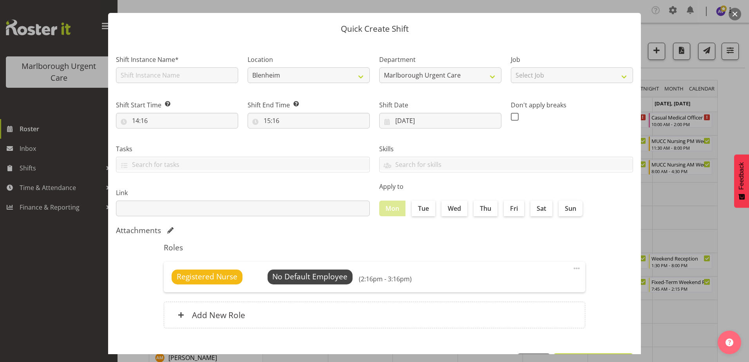
scroll to position [43, 0]
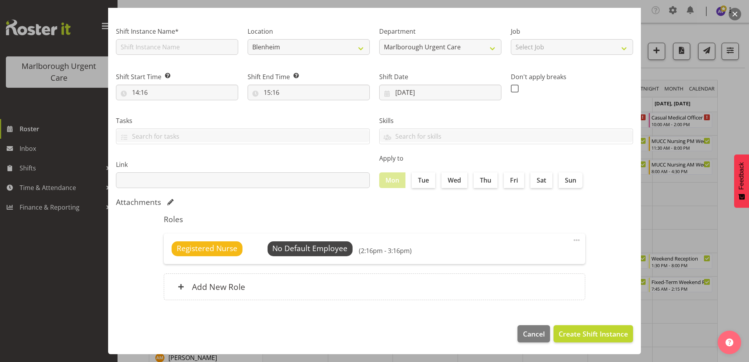
click at [441, 316] on section "Shift Instance Name* Location [GEOGRAPHIC_DATA] Department [GEOGRAPHIC_DATA] Ur…" at bounding box center [374, 165] width 533 height 305
click at [526, 330] on span "Cancel" at bounding box center [534, 334] width 22 height 10
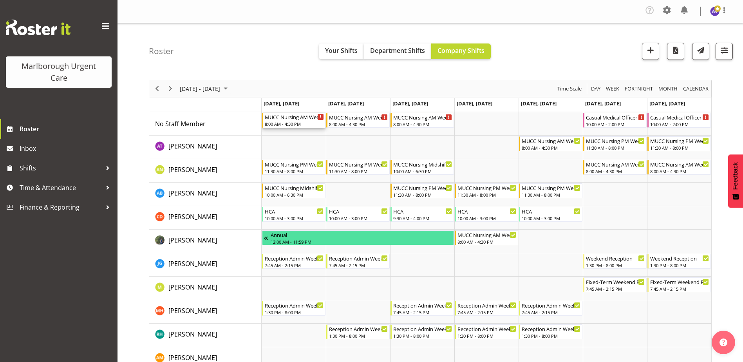
click at [298, 121] on div "MUCC Nursing AM Weekday 8:00 AM - 4:30 PM" at bounding box center [294, 120] width 59 height 15
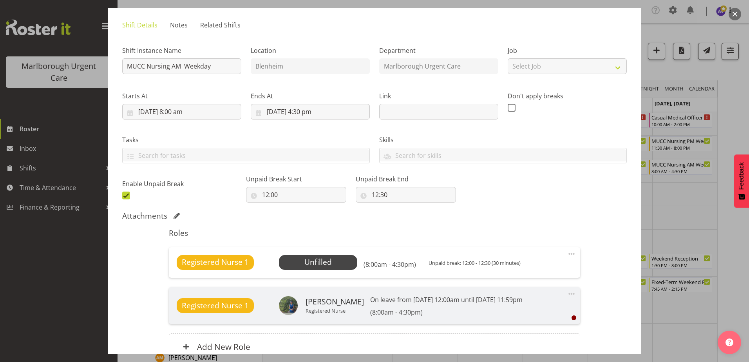
scroll to position [0, 0]
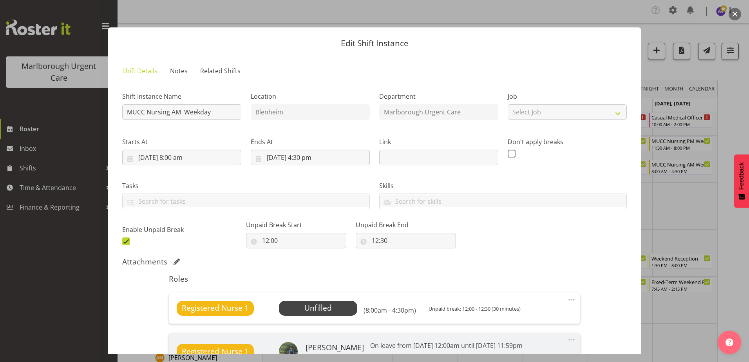
click at [736, 14] on button "button" at bounding box center [734, 14] width 13 height 13
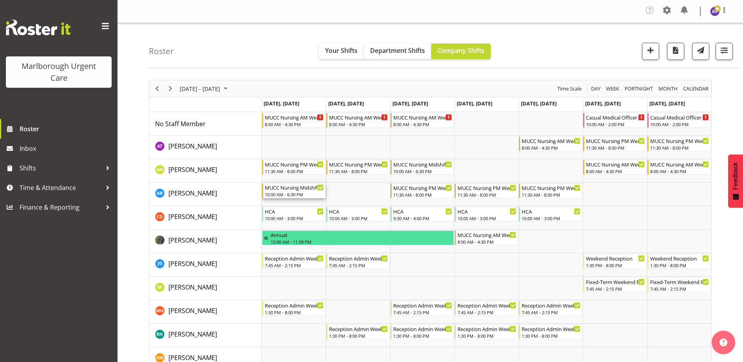
click at [286, 190] on div "MUCC Nursing Midshift" at bounding box center [294, 187] width 59 height 8
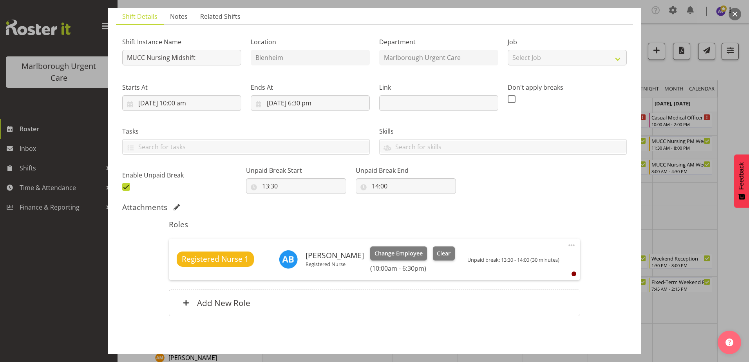
scroll to position [86, 0]
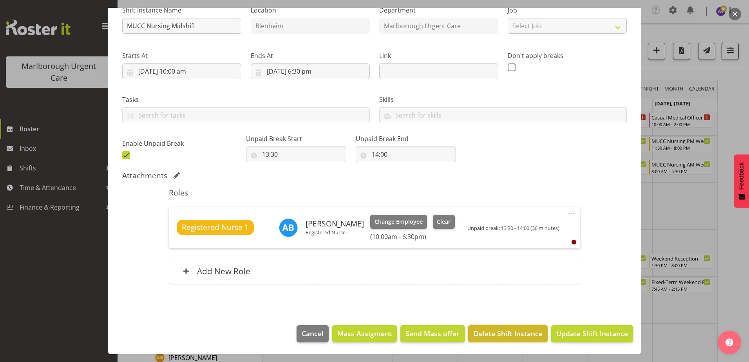
click at [499, 329] on span "Delete Shift Instance" at bounding box center [508, 333] width 69 height 10
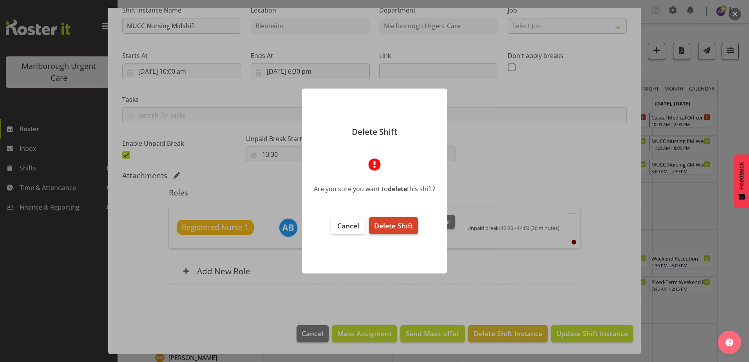
click at [389, 217] on button "Delete Shift" at bounding box center [393, 225] width 49 height 17
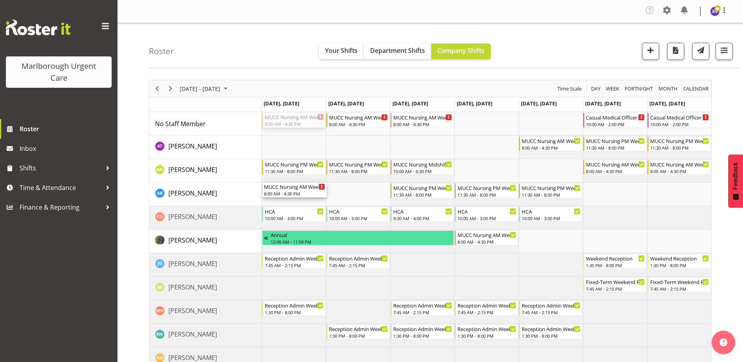
drag, startPoint x: 307, startPoint y: 119, endPoint x: 289, endPoint y: 196, distance: 79.2
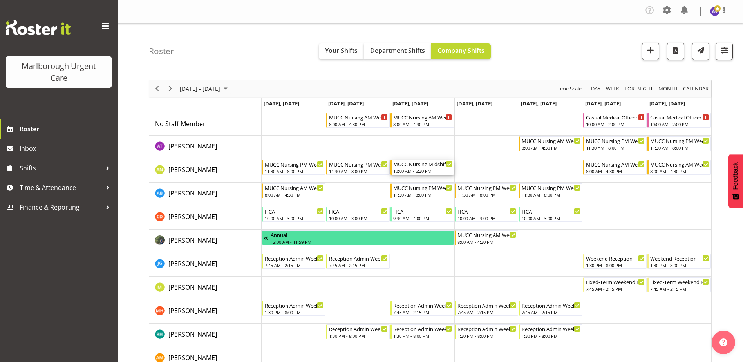
click at [419, 164] on div "MUCC Nursing Midshift" at bounding box center [422, 164] width 59 height 8
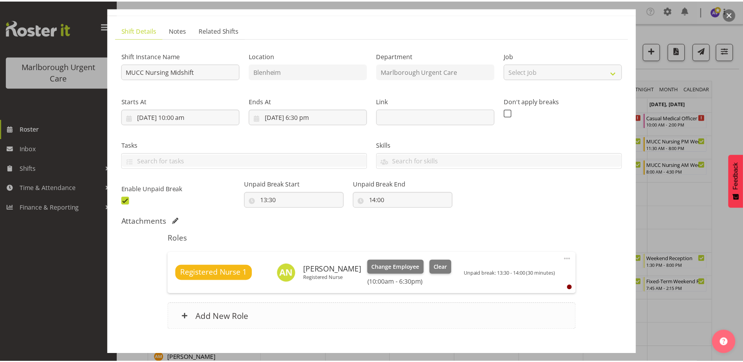
scroll to position [86, 0]
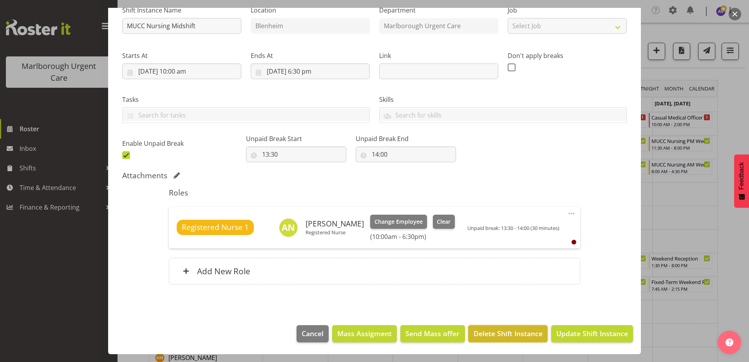
click at [499, 332] on span "Delete Shift Instance" at bounding box center [508, 333] width 69 height 10
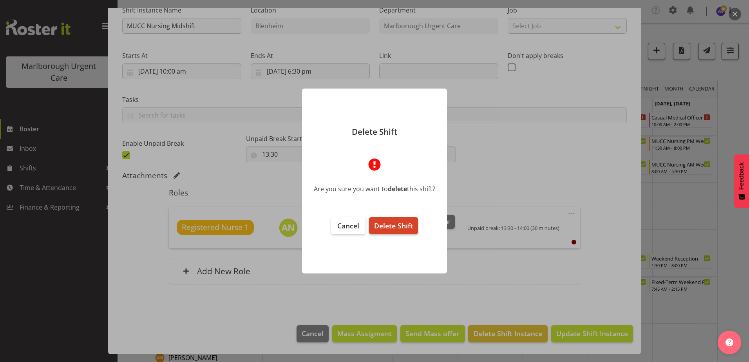
click at [393, 228] on span "Delete Shift" at bounding box center [393, 225] width 39 height 9
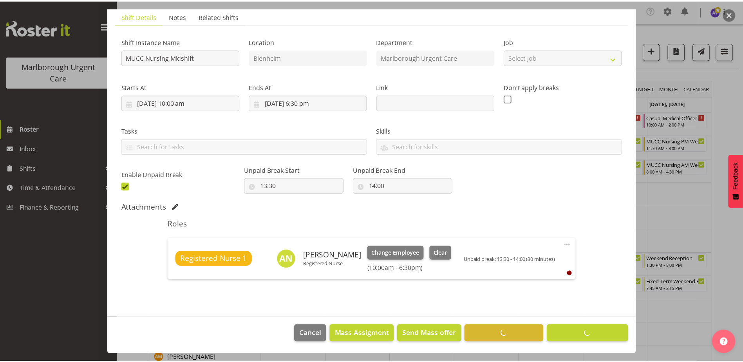
scroll to position [55, 0]
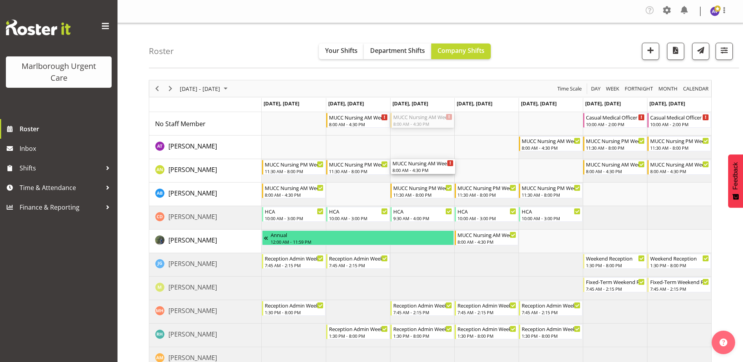
drag, startPoint x: 423, startPoint y: 117, endPoint x: 421, endPoint y: 168, distance: 51.0
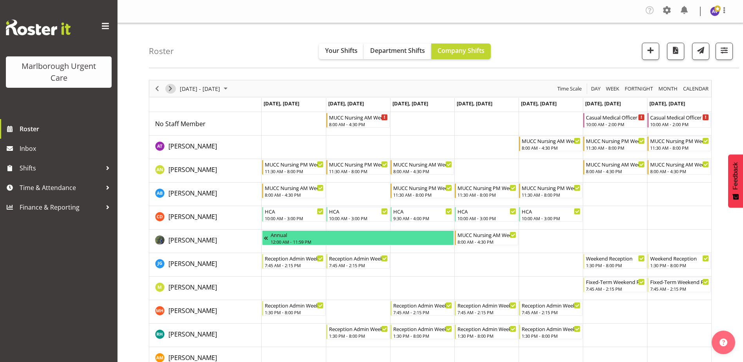
click at [170, 91] on span "Next" at bounding box center [170, 89] width 9 height 10
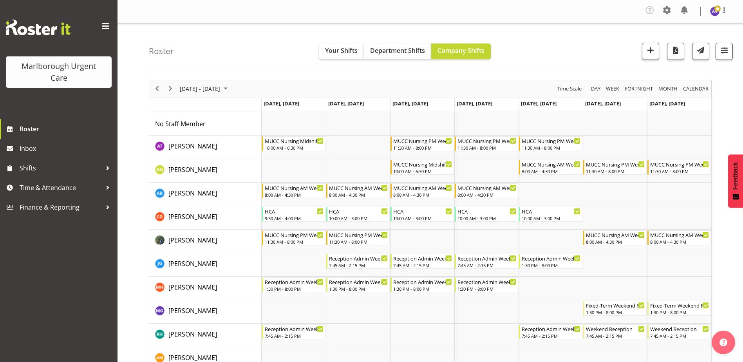
click at [163, 92] on div "Timeline Week of January 16, 2026" at bounding box center [156, 88] width 13 height 16
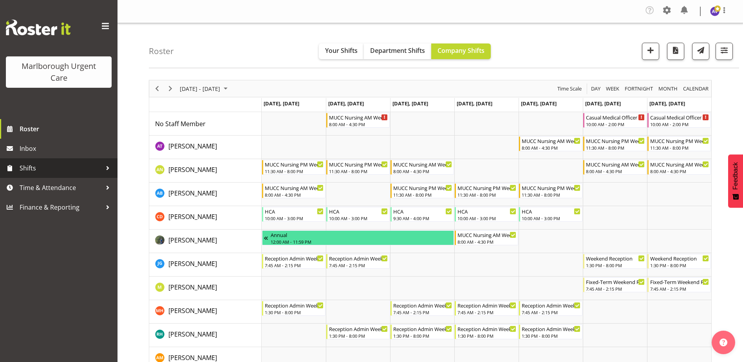
click at [20, 164] on span "Shifts" at bounding box center [61, 168] width 82 height 12
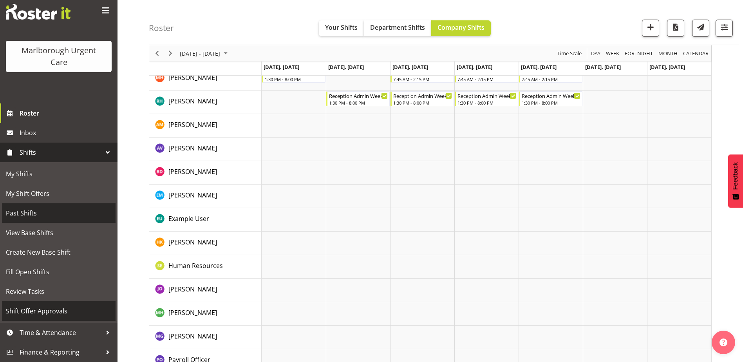
scroll to position [235, 0]
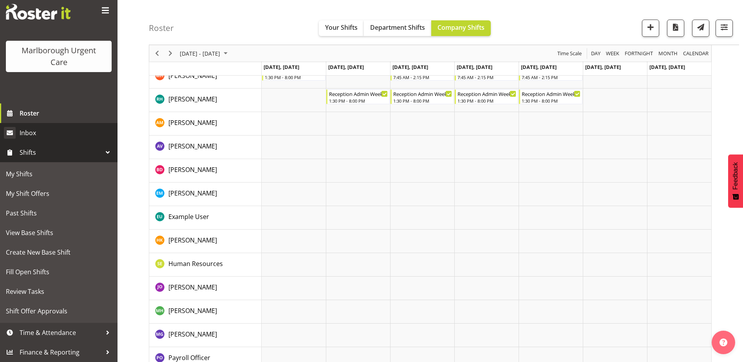
click at [45, 143] on link "Shifts" at bounding box center [58, 153] width 117 height 20
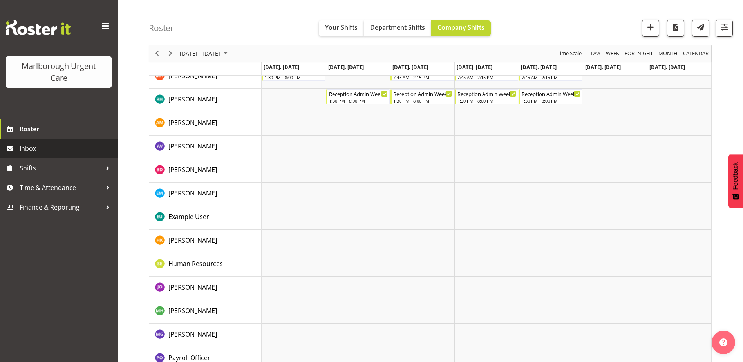
scroll to position [0, 0]
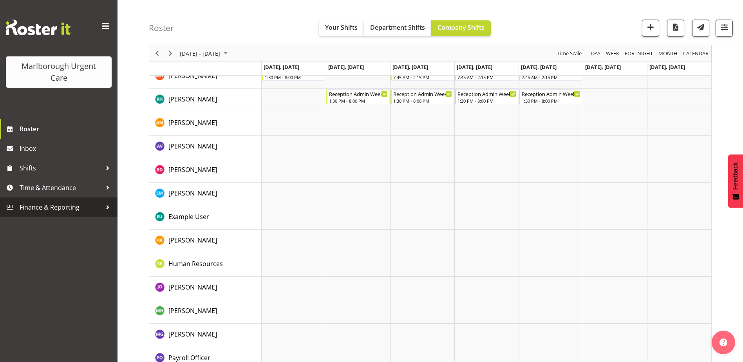
click at [50, 208] on span "Finance & Reporting" at bounding box center [61, 207] width 82 height 12
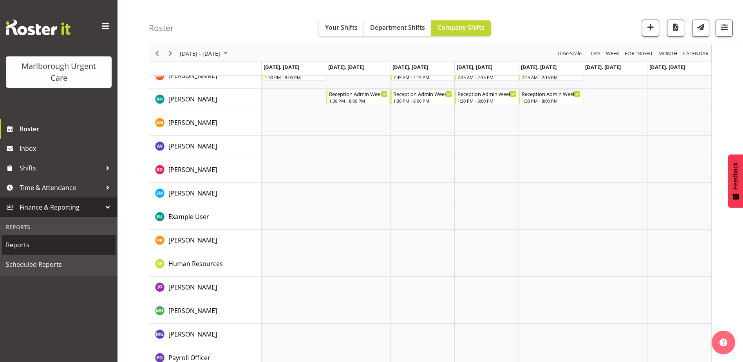
click at [23, 247] on span "Reports" at bounding box center [59, 245] width 106 height 12
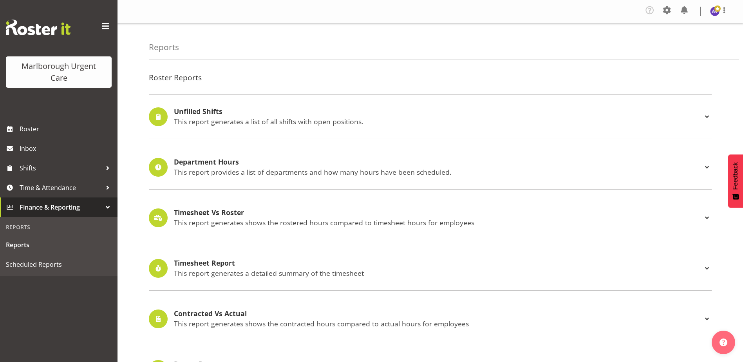
select select "8"
select select "2025"
click at [204, 111] on h4 "Unfilled Shifts" at bounding box center [438, 112] width 528 height 8
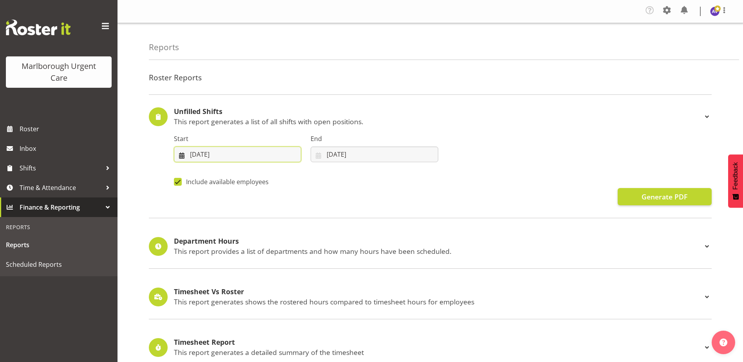
click at [177, 151] on input "[DATE]" at bounding box center [237, 154] width 127 height 16
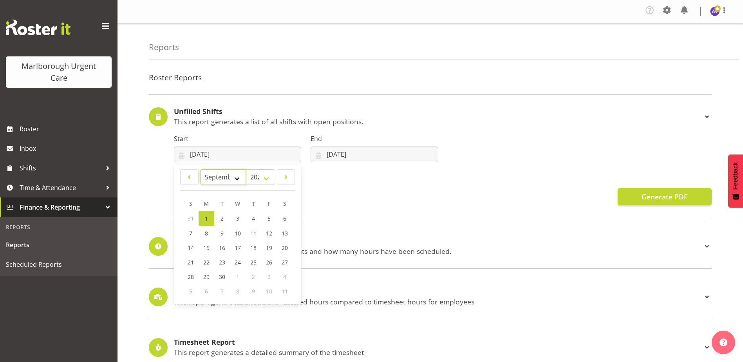
click at [238, 177] on select "January February March April May June July August September October November De…" at bounding box center [223, 177] width 46 height 16
select select "9"
click at [200, 169] on select "January February March April May June July August September October November De…" at bounding box center [223, 177] width 46 height 16
click at [445, 177] on div "Include available employees" at bounding box center [443, 180] width 538 height 16
